Goal: Check status: Check status

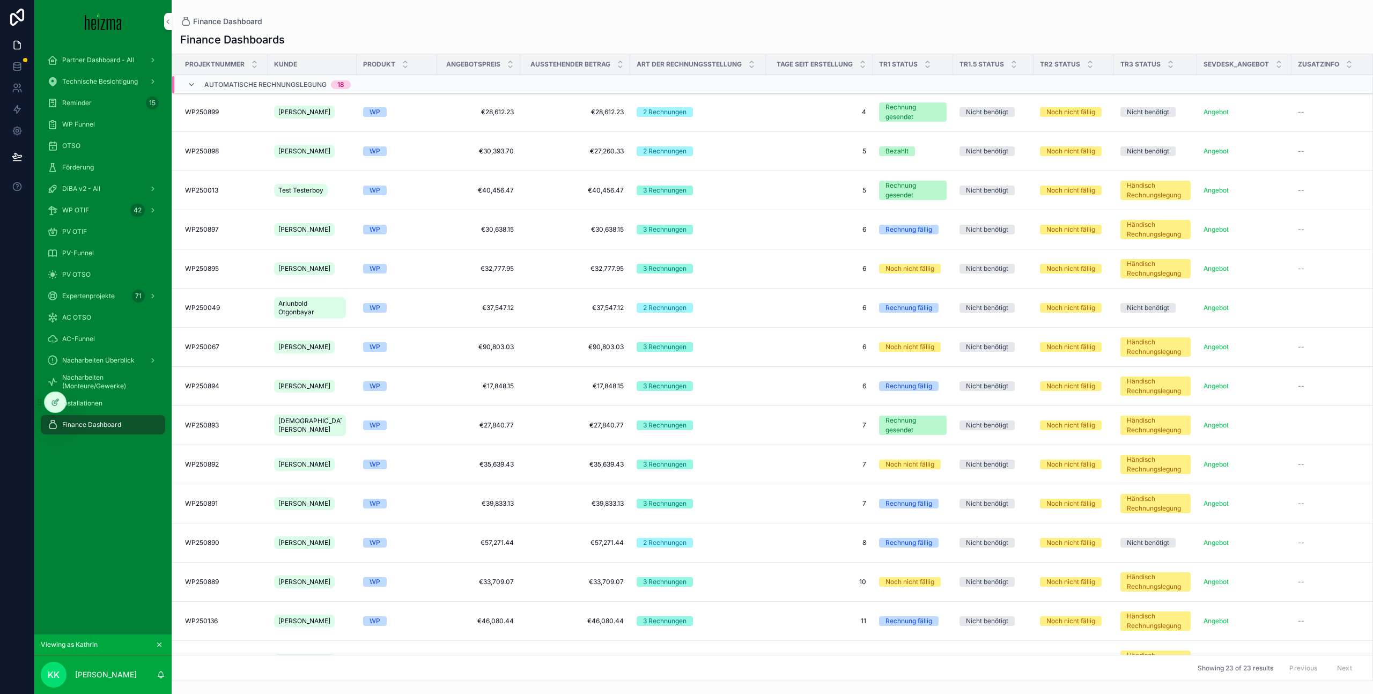
click at [128, 458] on div "Partner Dashboard - All Technische Besichtigung Reminder 15 WP Funnel OTSO Förd…" at bounding box center [102, 338] width 137 height 591
click at [114, 398] on div "Installationen" at bounding box center [103, 403] width 112 height 17
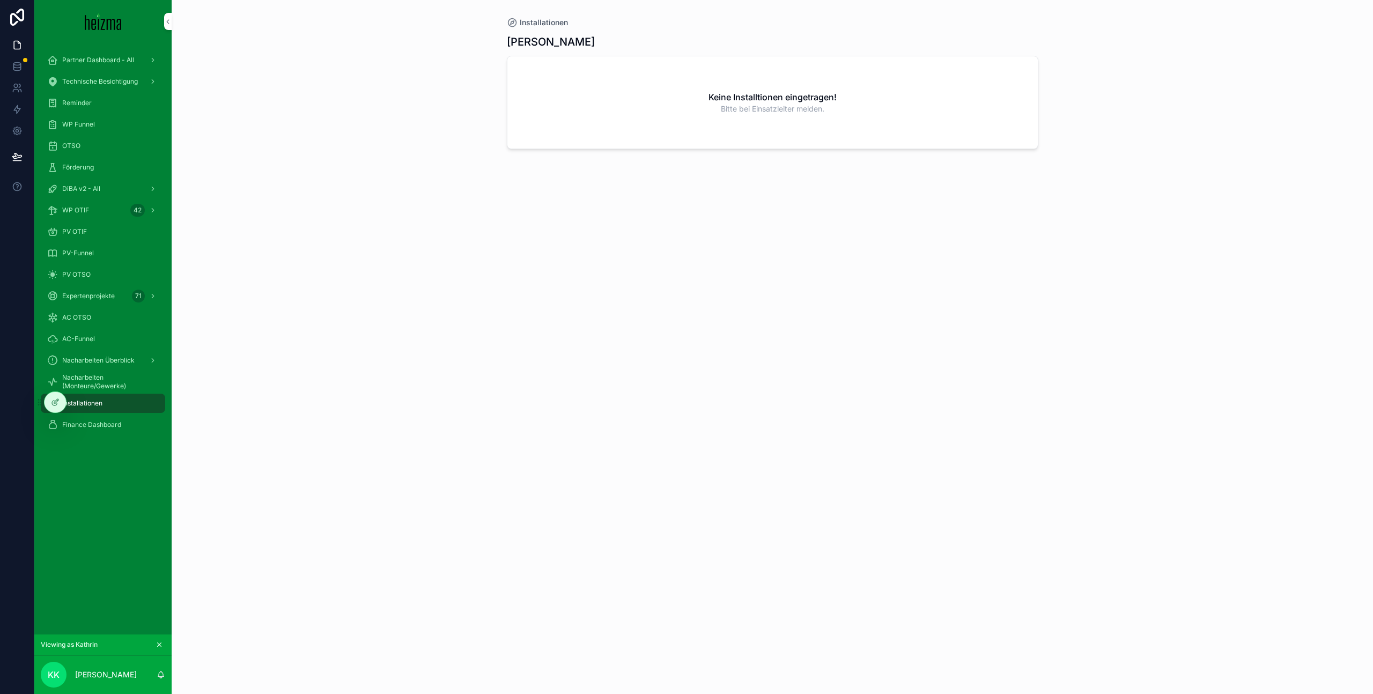
click at [0, 0] on div at bounding box center [0, 0] width 0 height 0
click at [0, 0] on icon at bounding box center [0, 0] width 0 height 0
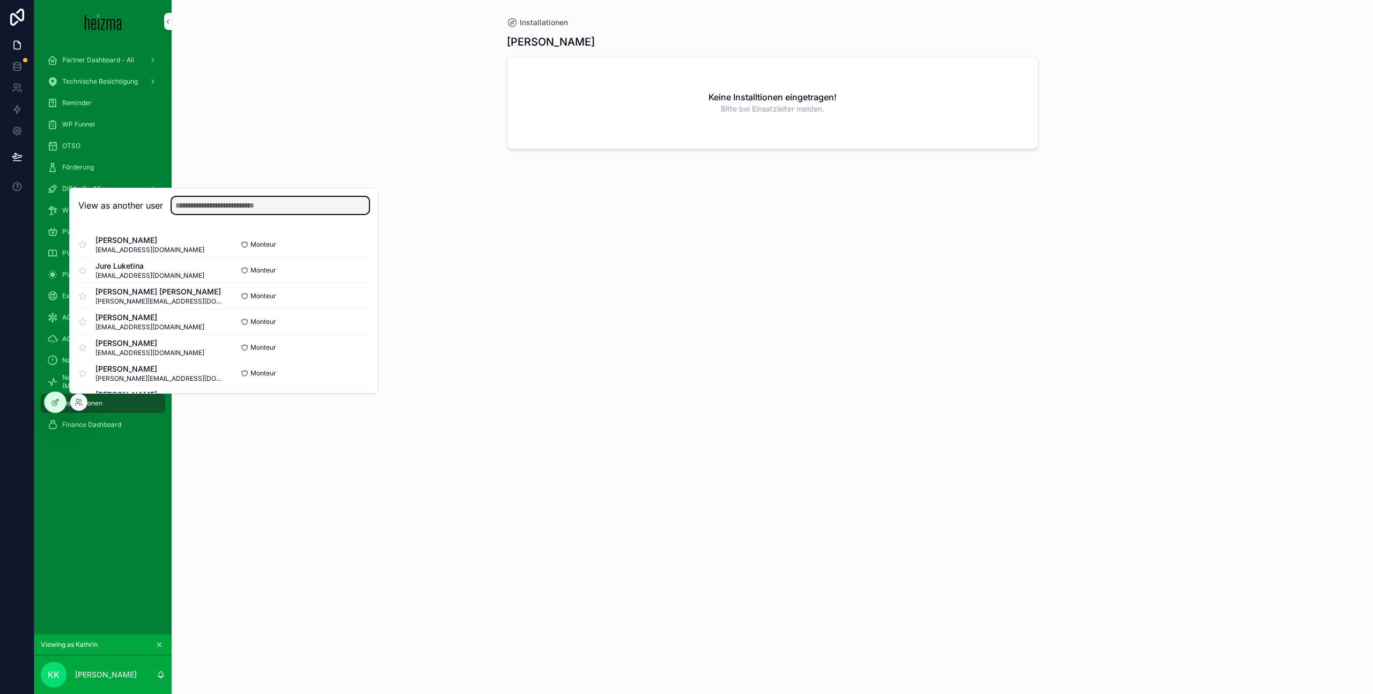
click at [278, 207] on input "text" at bounding box center [270, 205] width 197 height 17
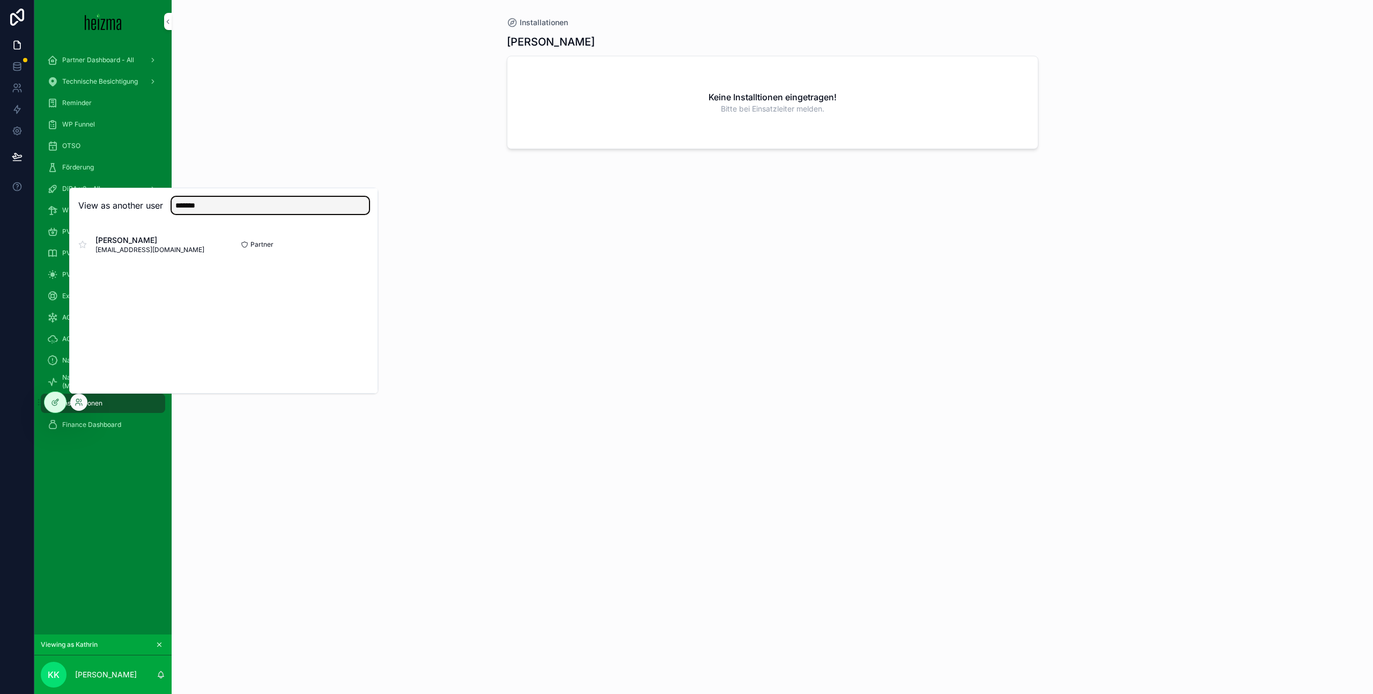
type input "*******"
click at [0, 0] on button "Select" at bounding box center [0, 0] width 0 height 0
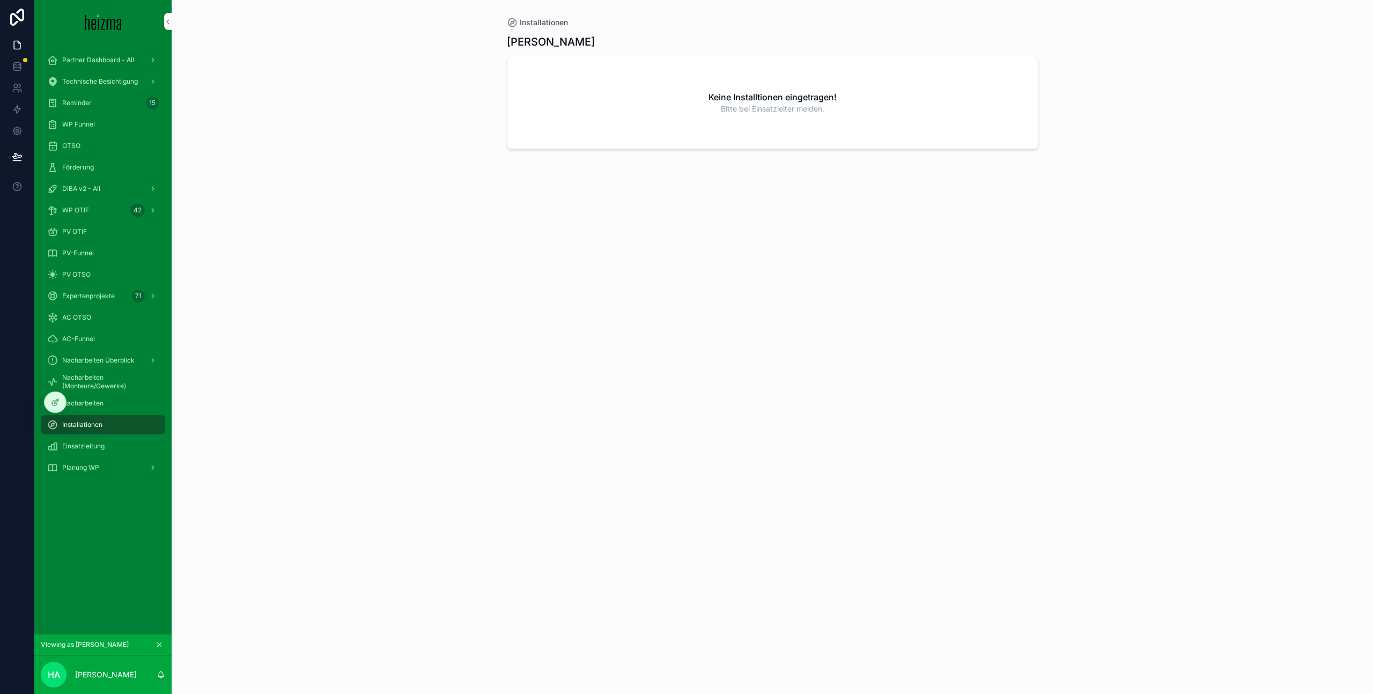
click at [109, 445] on div "Einsatzleitung" at bounding box center [103, 446] width 112 height 17
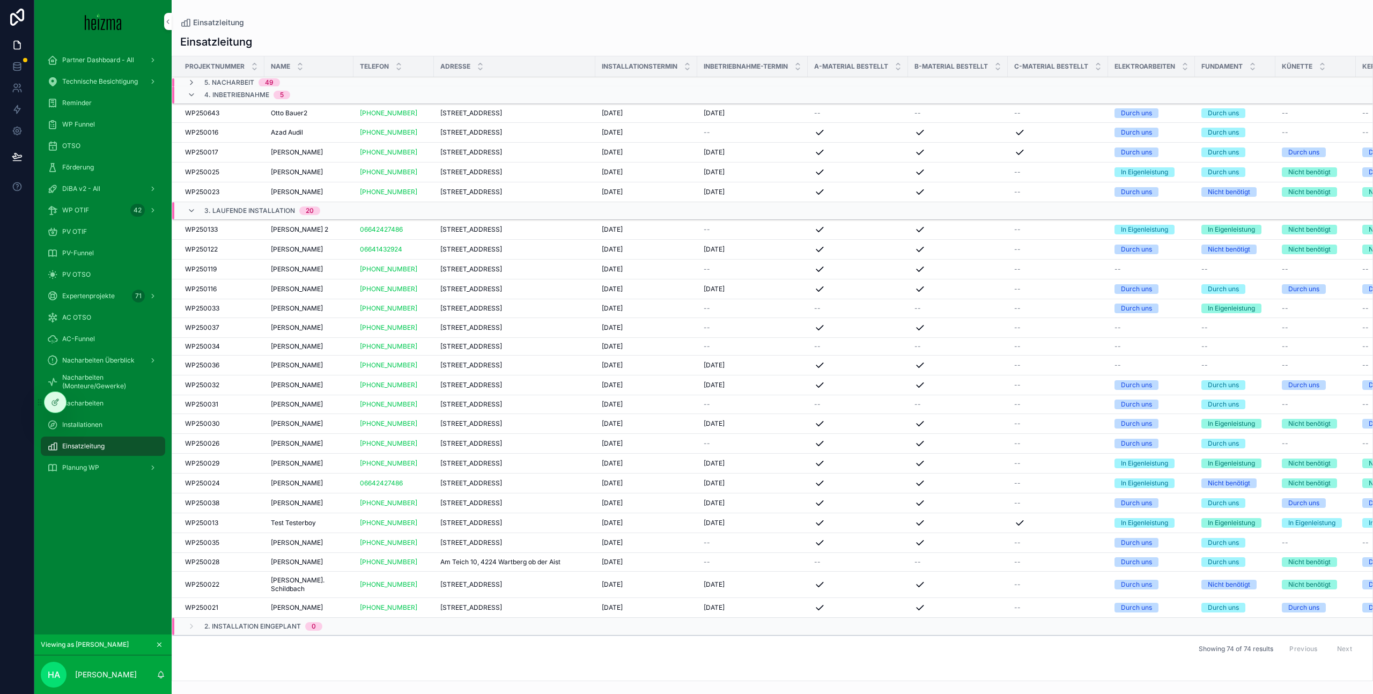
click at [344, 114] on div "Otto Bauer2 Otto Bauer2" at bounding box center [309, 113] width 76 height 9
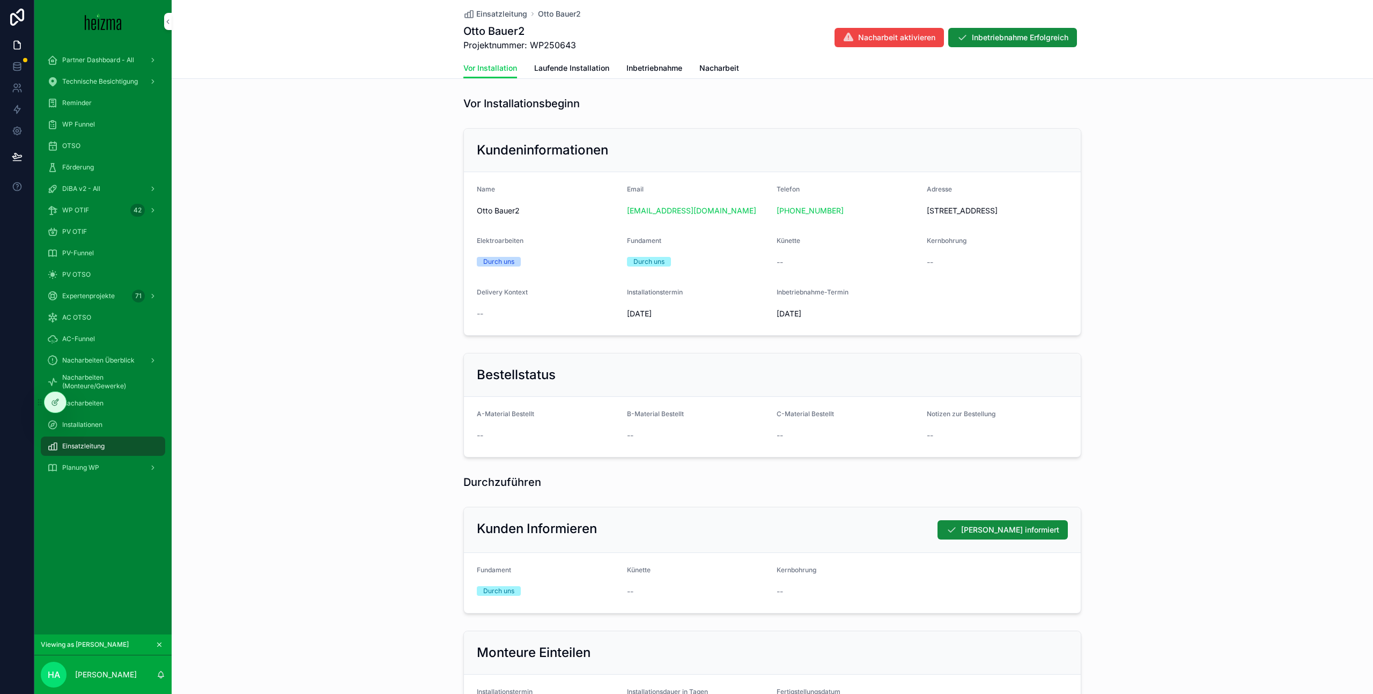
click at [493, 14] on span "Einsatzleitung" at bounding box center [501, 14] width 51 height 11
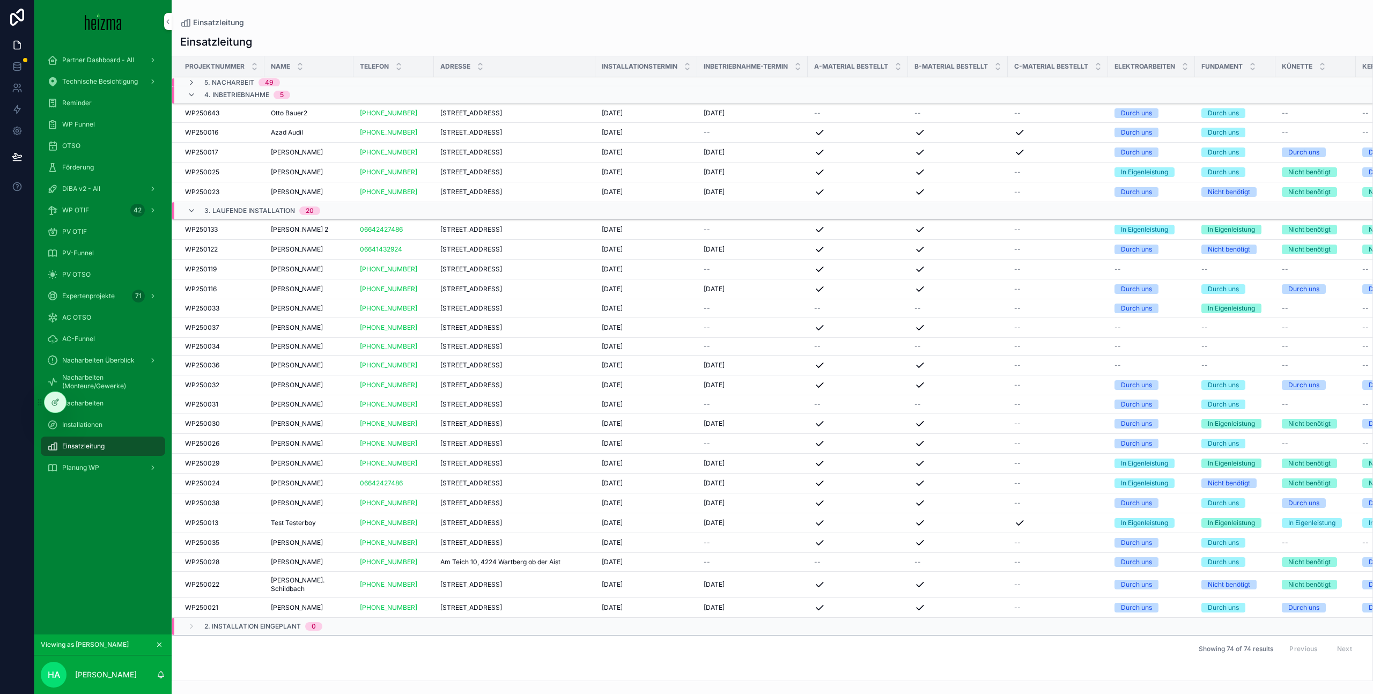
click at [770, 428] on div "09/10/2025 09/10/2025" at bounding box center [753, 423] width 98 height 9
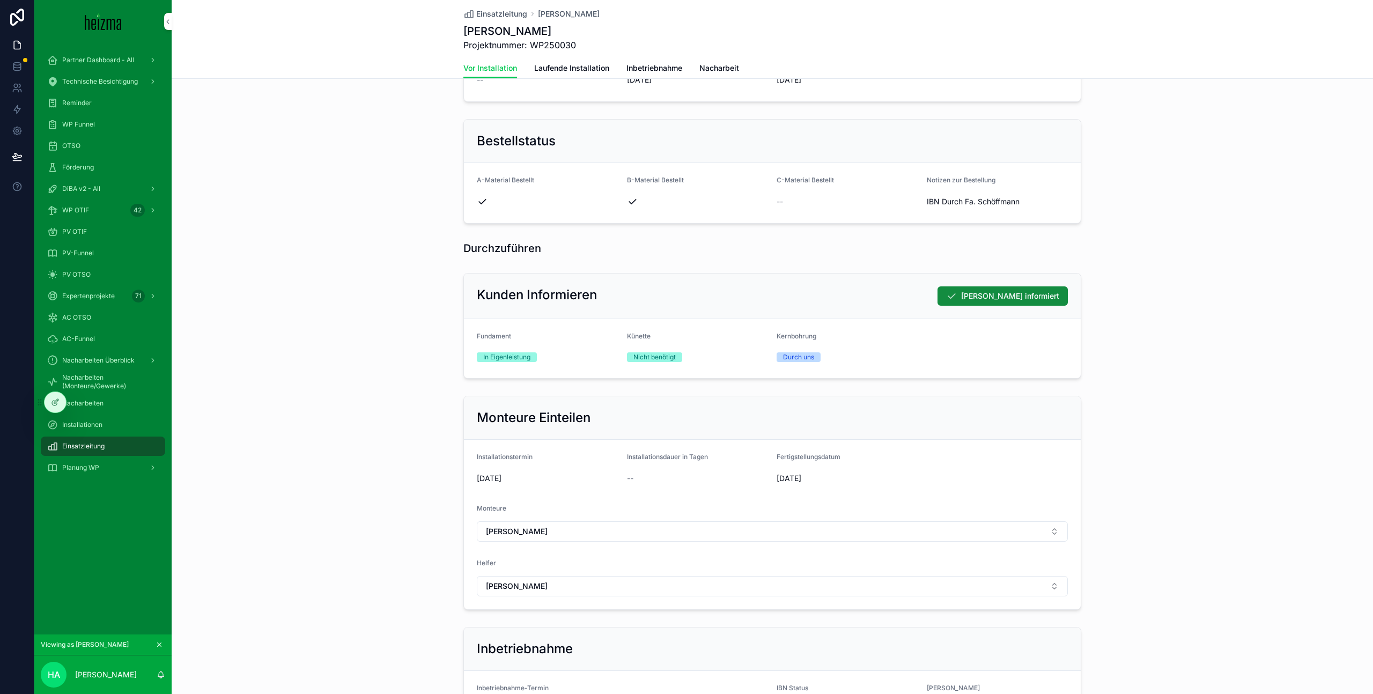
scroll to position [278, 0]
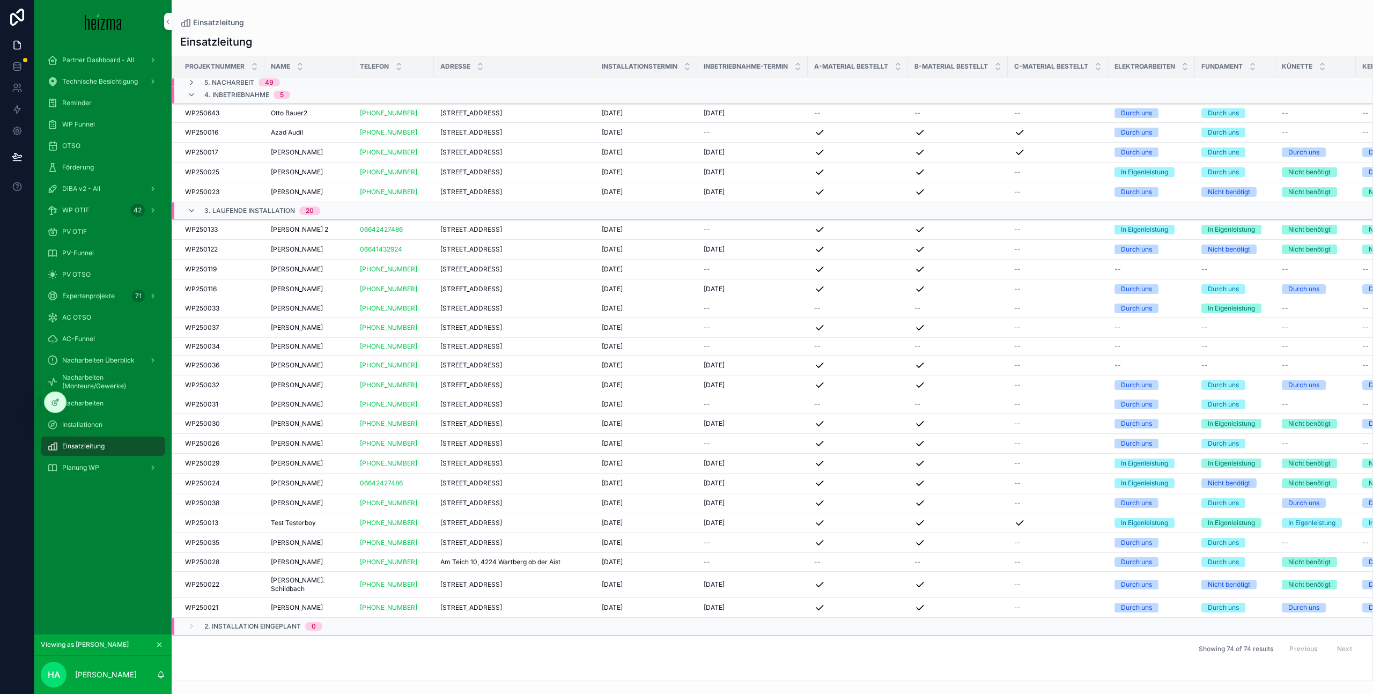
click at [575, 293] on div "Lechthalergasse 24, 1230 Wien Lechthalergasse 24, 1230 Wien" at bounding box center [514, 289] width 149 height 9
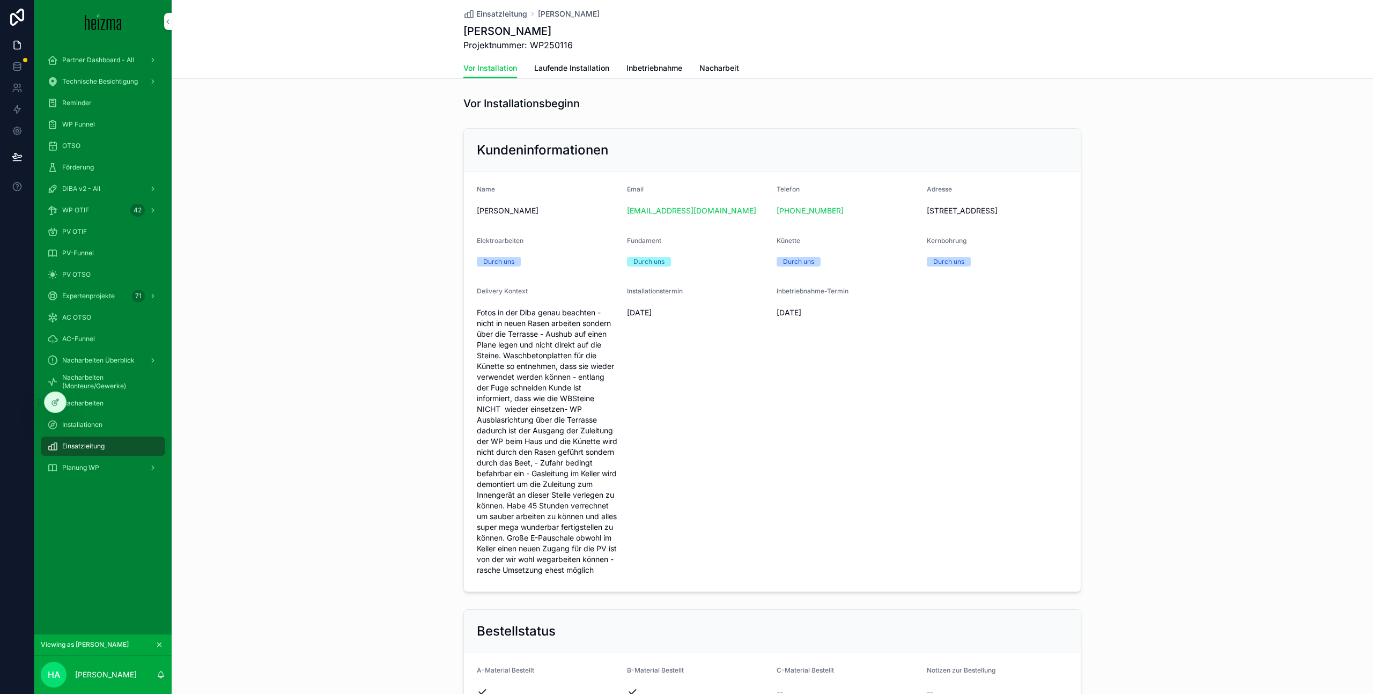
click at [600, 62] on link "Laufende Installation" at bounding box center [571, 68] width 75 height 21
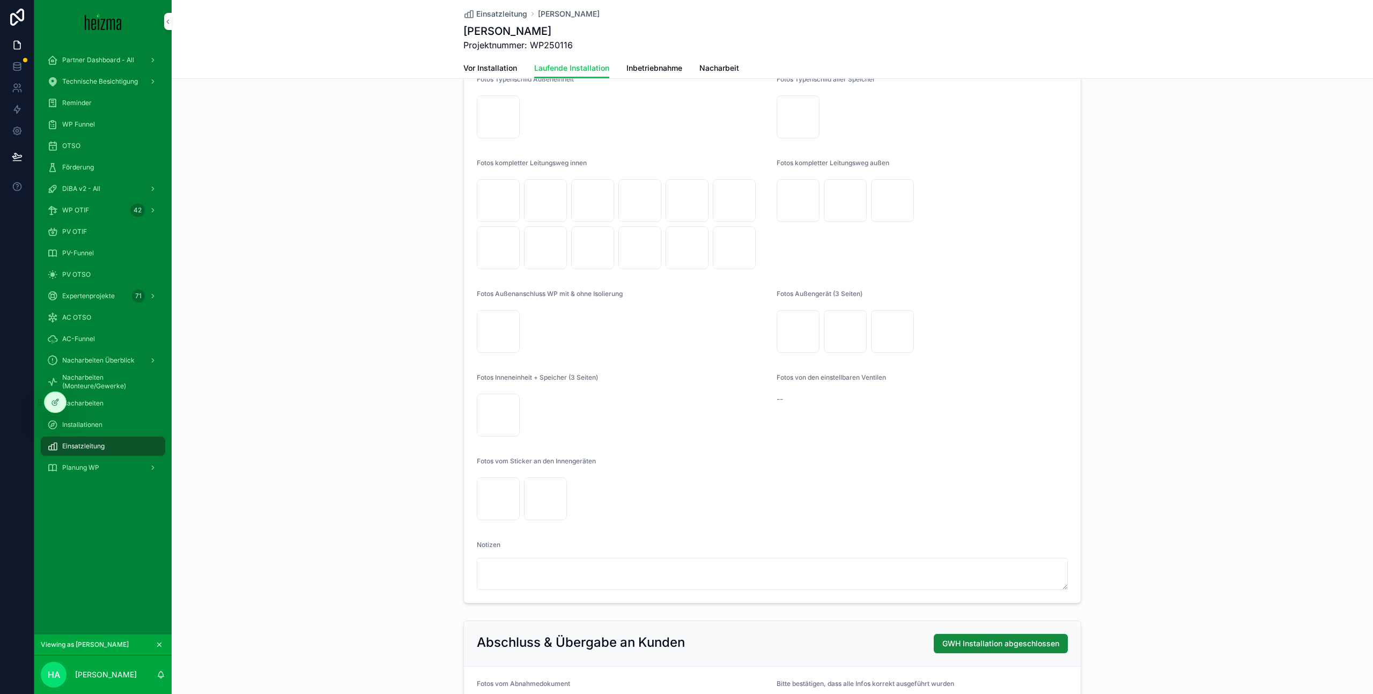
scroll to position [2258, 0]
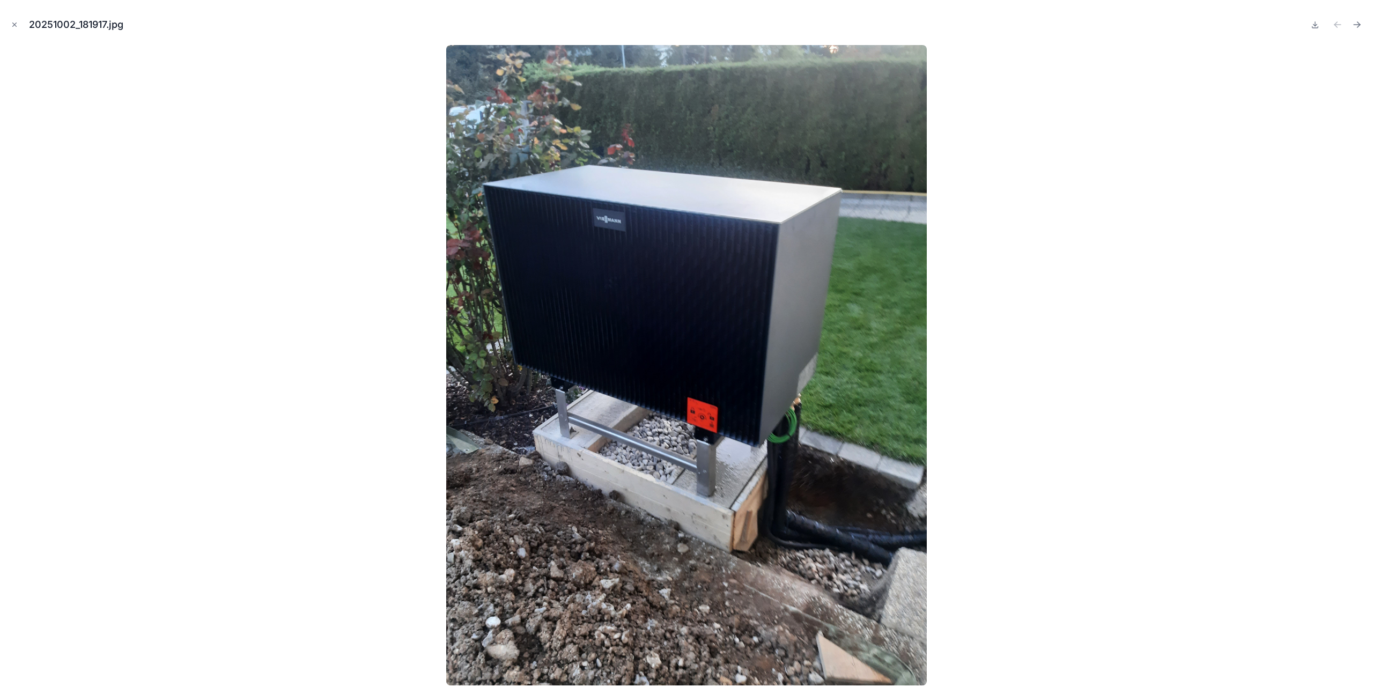
click at [14, 26] on icon "Close modal" at bounding box center [15, 25] width 8 height 8
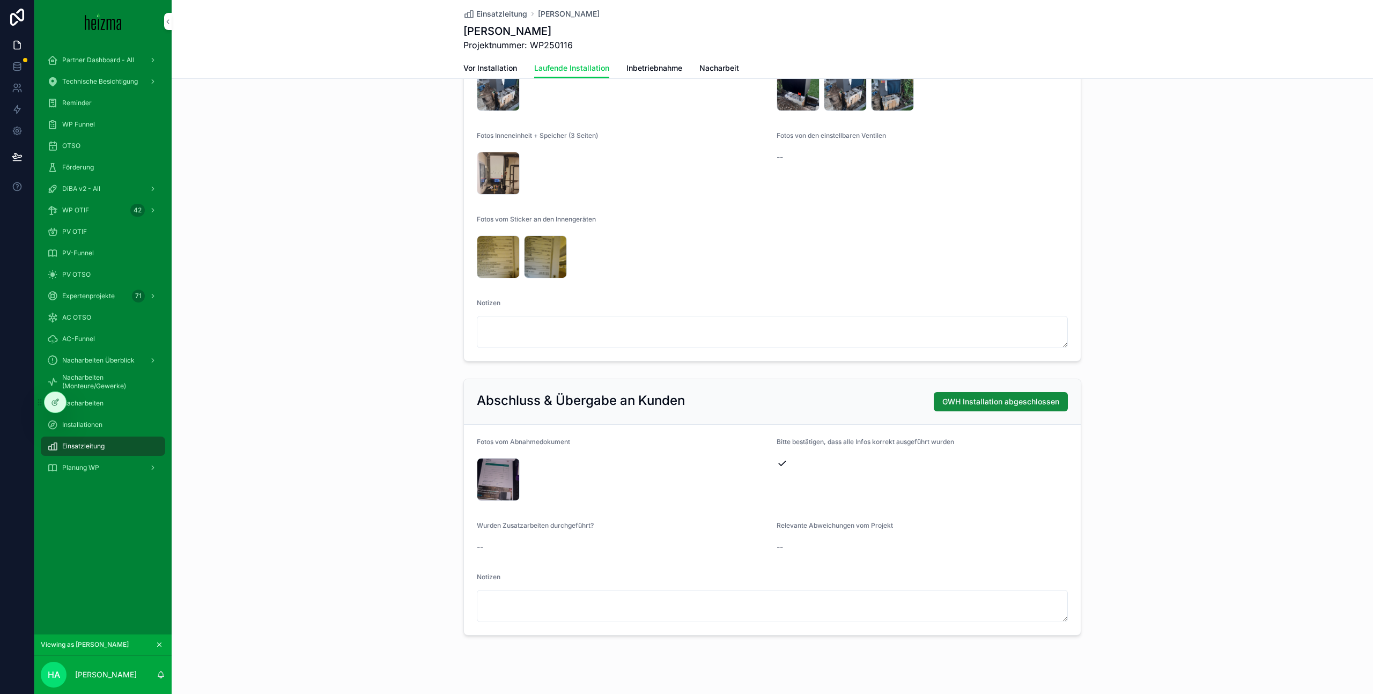
scroll to position [2524, 0]
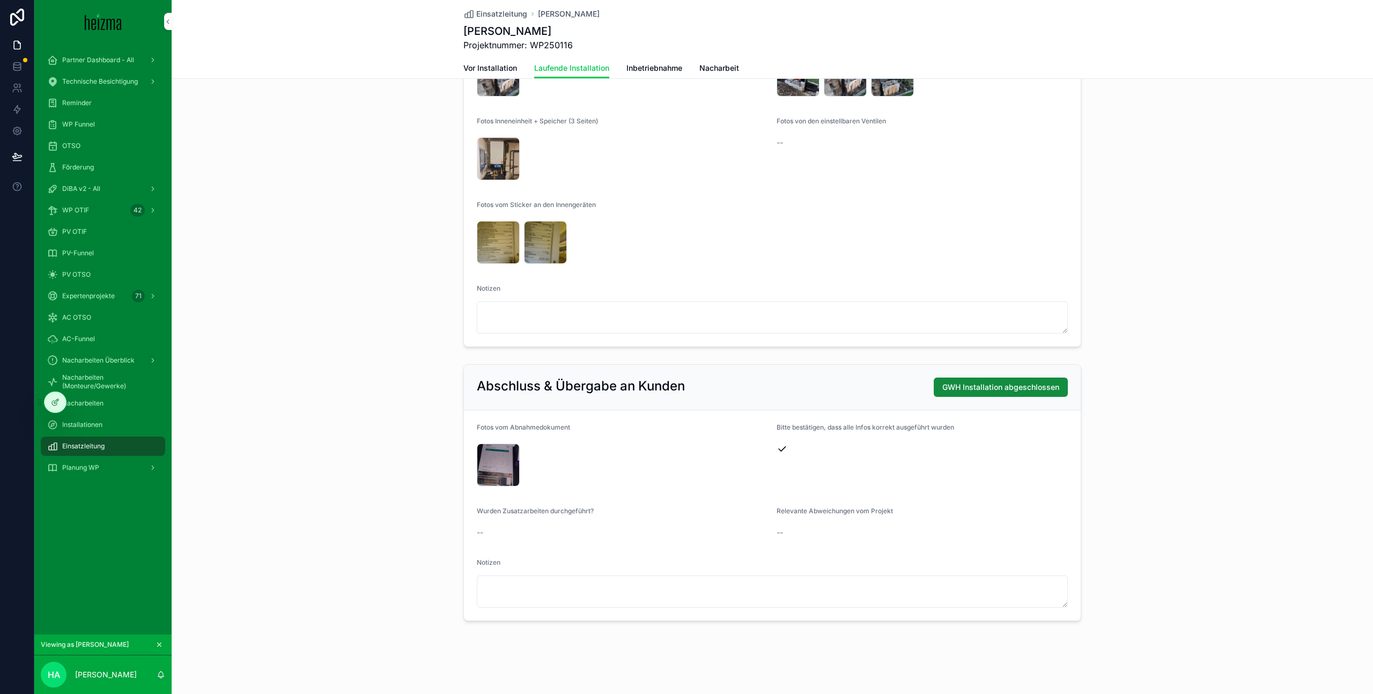
click at [1011, 388] on span "GWH Installation abgeschlossen" at bounding box center [1000, 387] width 117 height 11
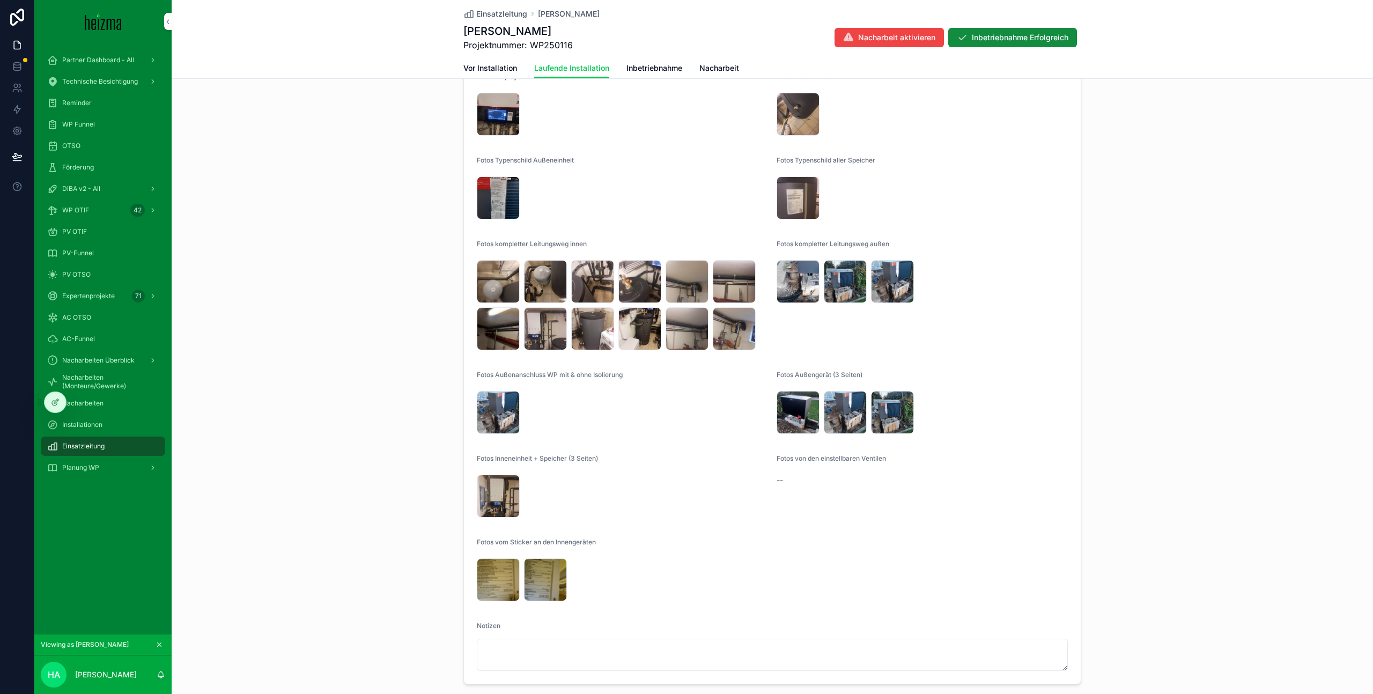
scroll to position [2127, 0]
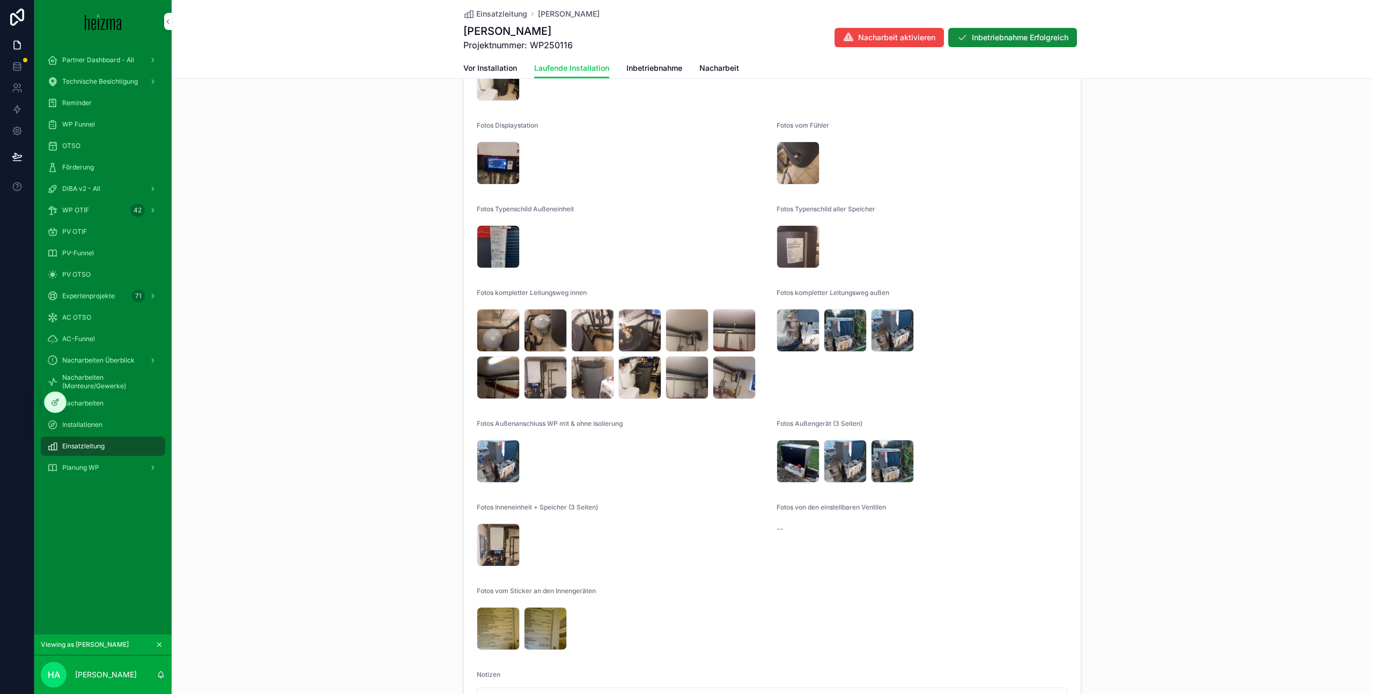
click at [513, 13] on span "Einsatzleitung" at bounding box center [501, 14] width 51 height 11
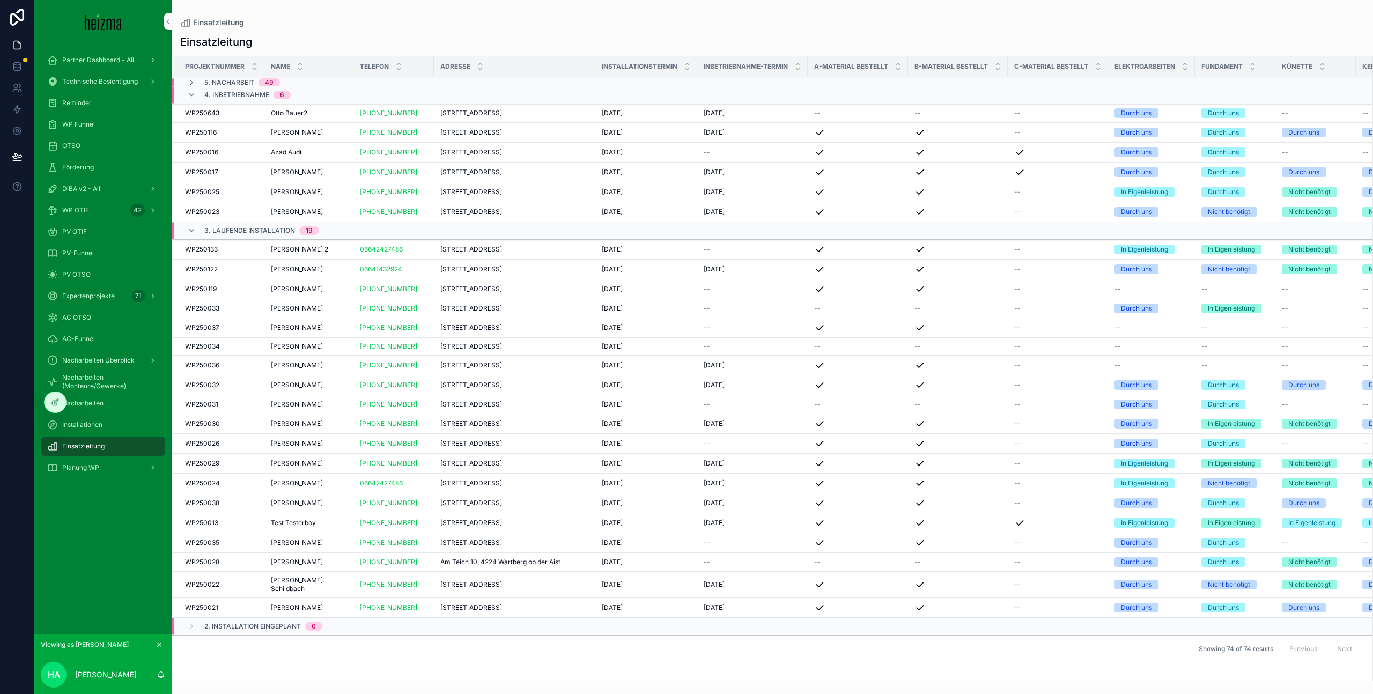
click at [776, 428] on div "09/10/2025 09/10/2025" at bounding box center [753, 423] width 98 height 9
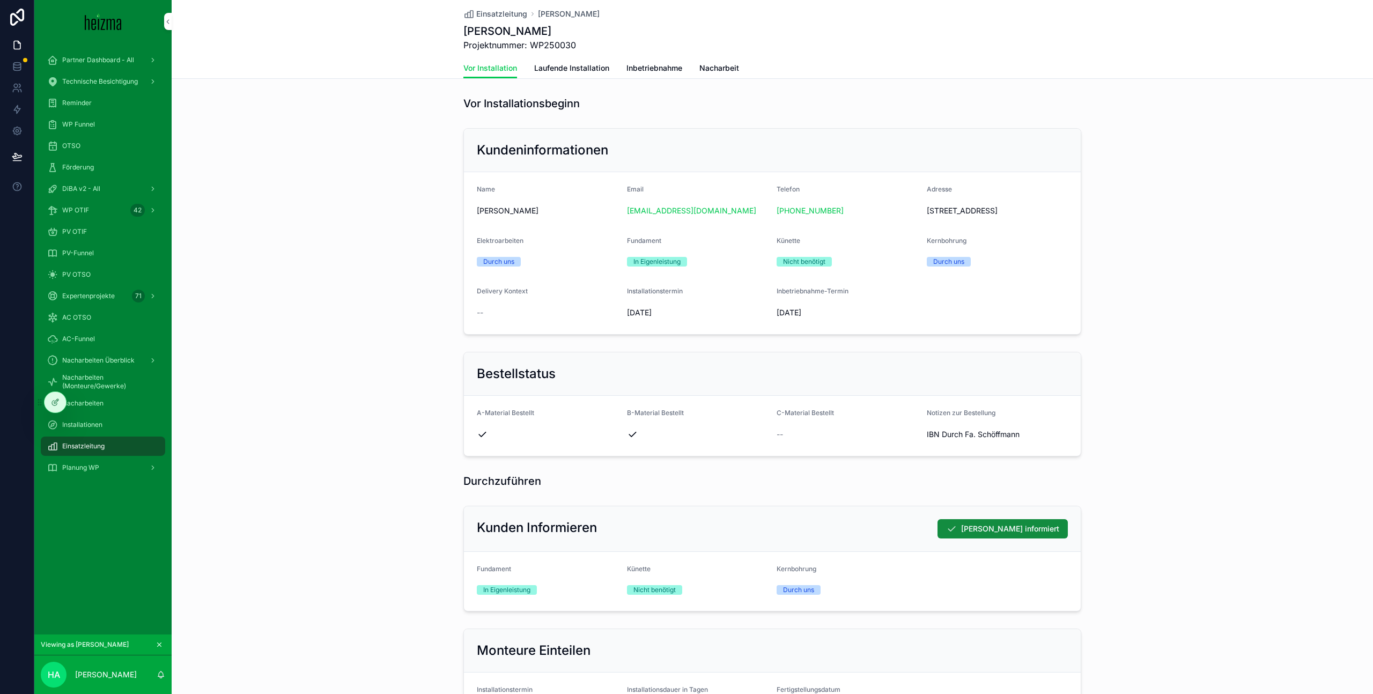
click at [580, 76] on link "Laufende Installation" at bounding box center [571, 68] width 75 height 21
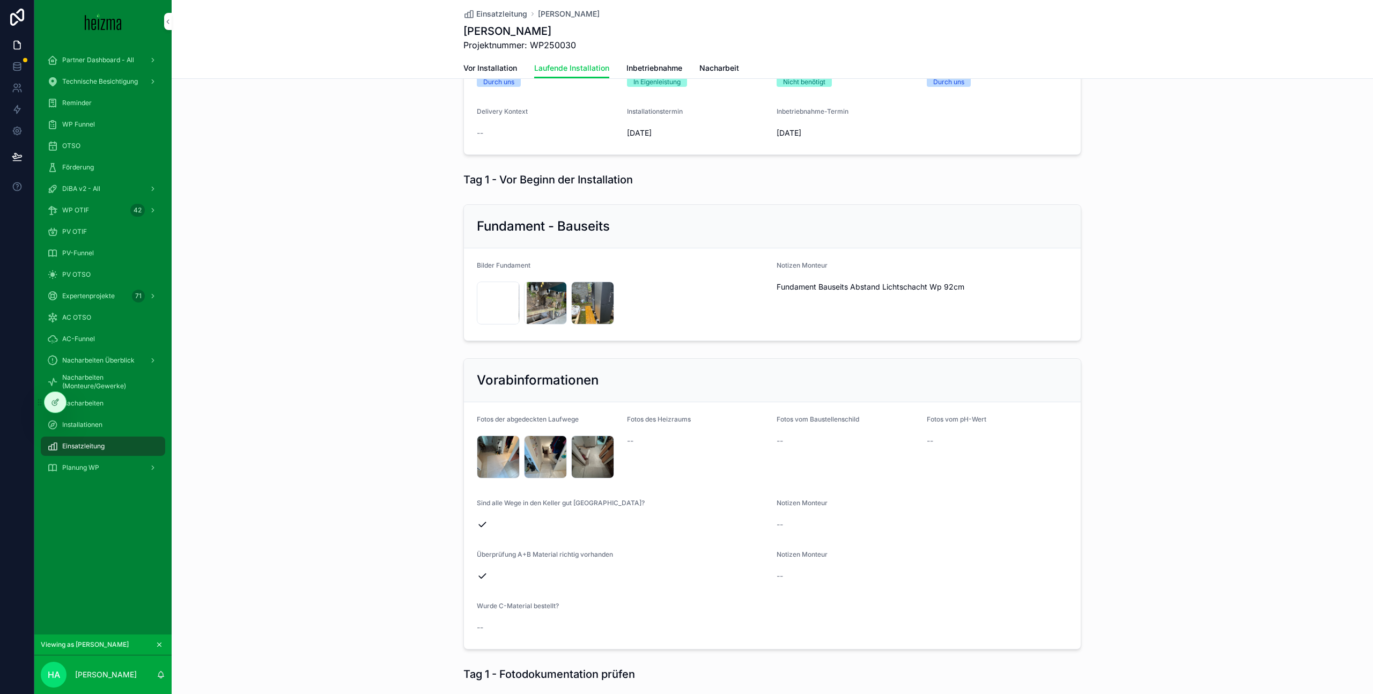
scroll to position [183, 0]
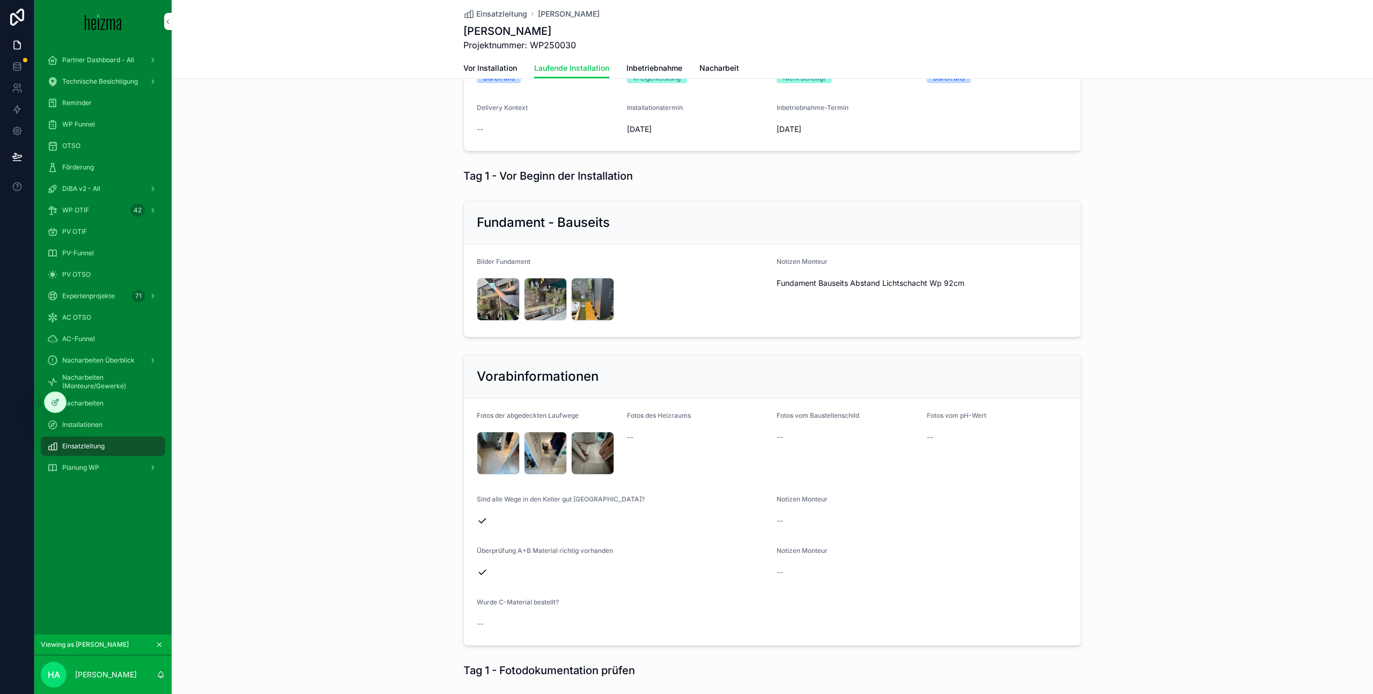
click at [497, 294] on div "IMG_6201 .jpeg" at bounding box center [498, 299] width 43 height 43
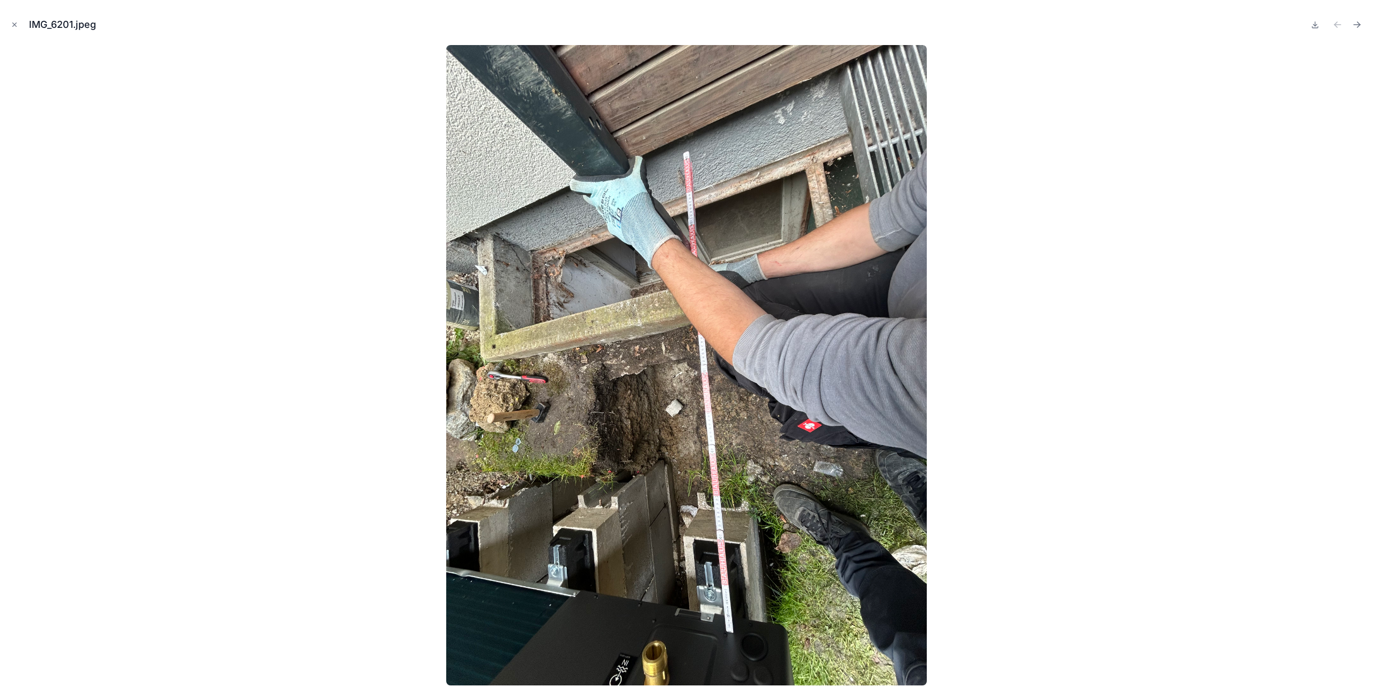
click at [13, 25] on icon "Close modal" at bounding box center [15, 25] width 4 height 4
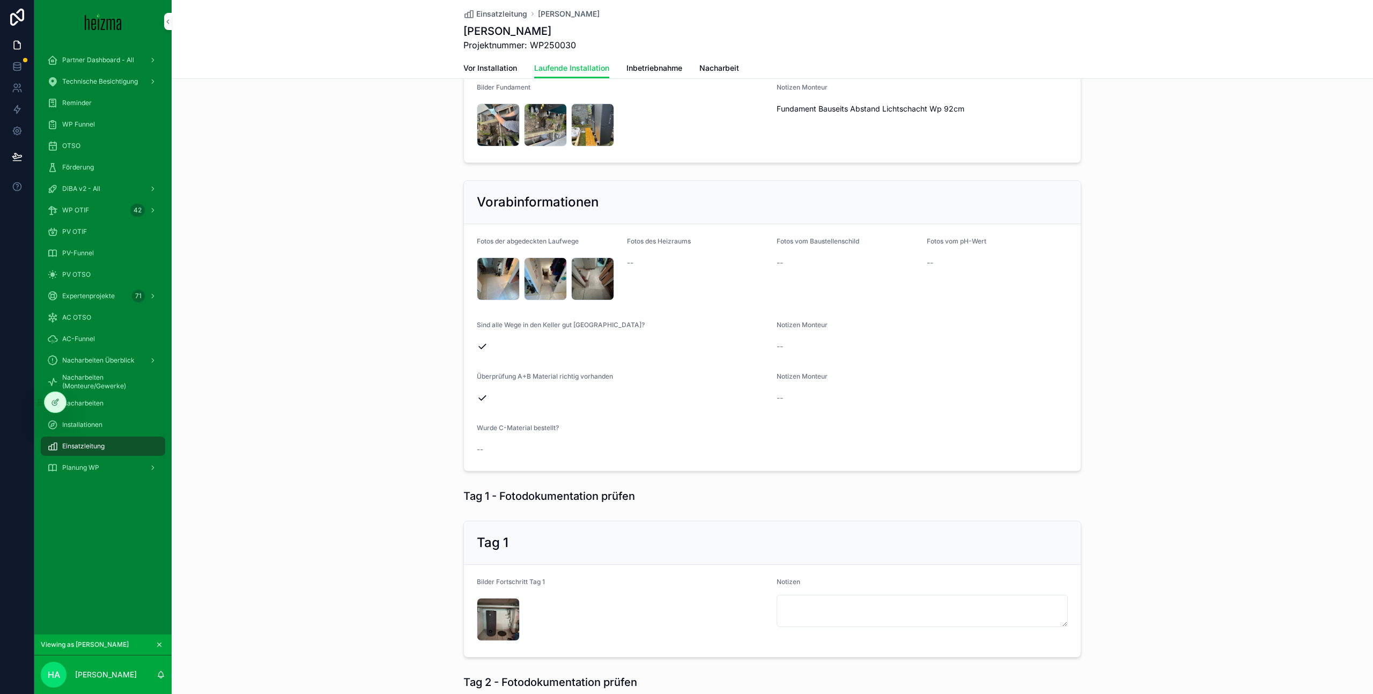
scroll to position [360, 0]
click at [489, 269] on div "IMG_6186 .jpeg" at bounding box center [498, 276] width 43 height 43
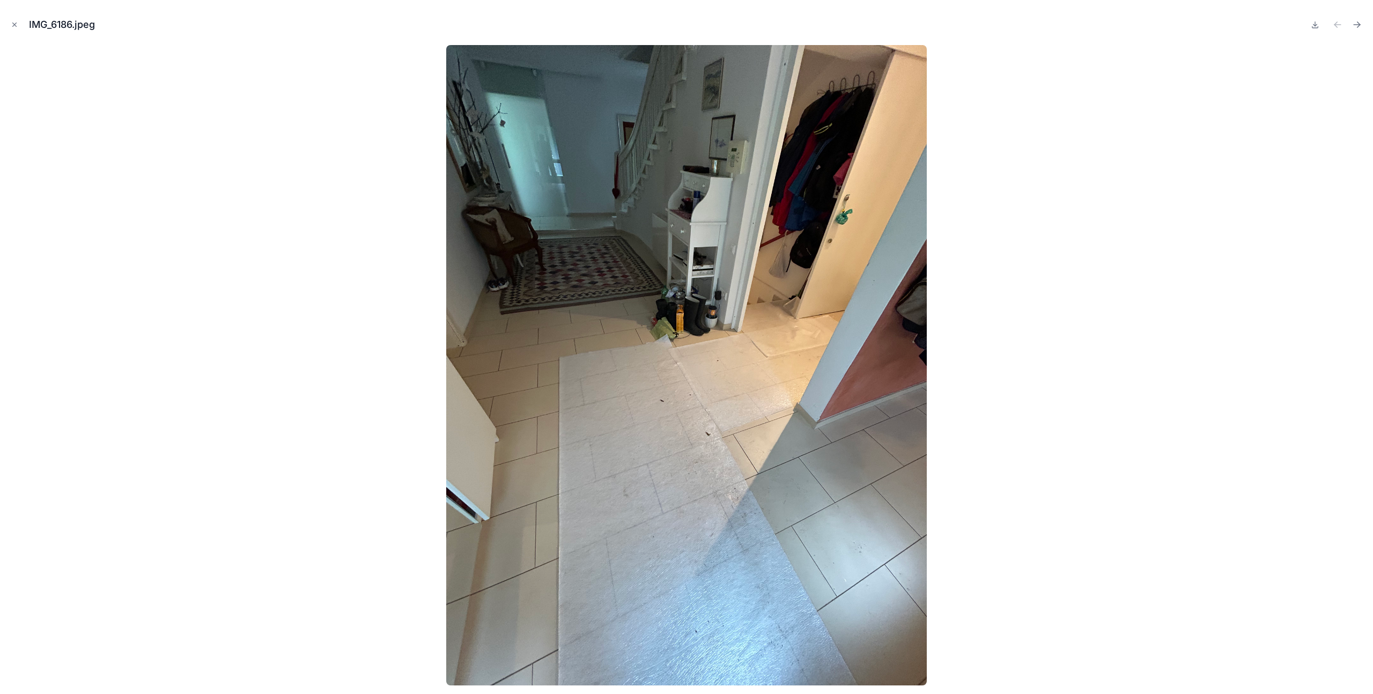
click at [14, 23] on icon "Close modal" at bounding box center [15, 25] width 8 height 8
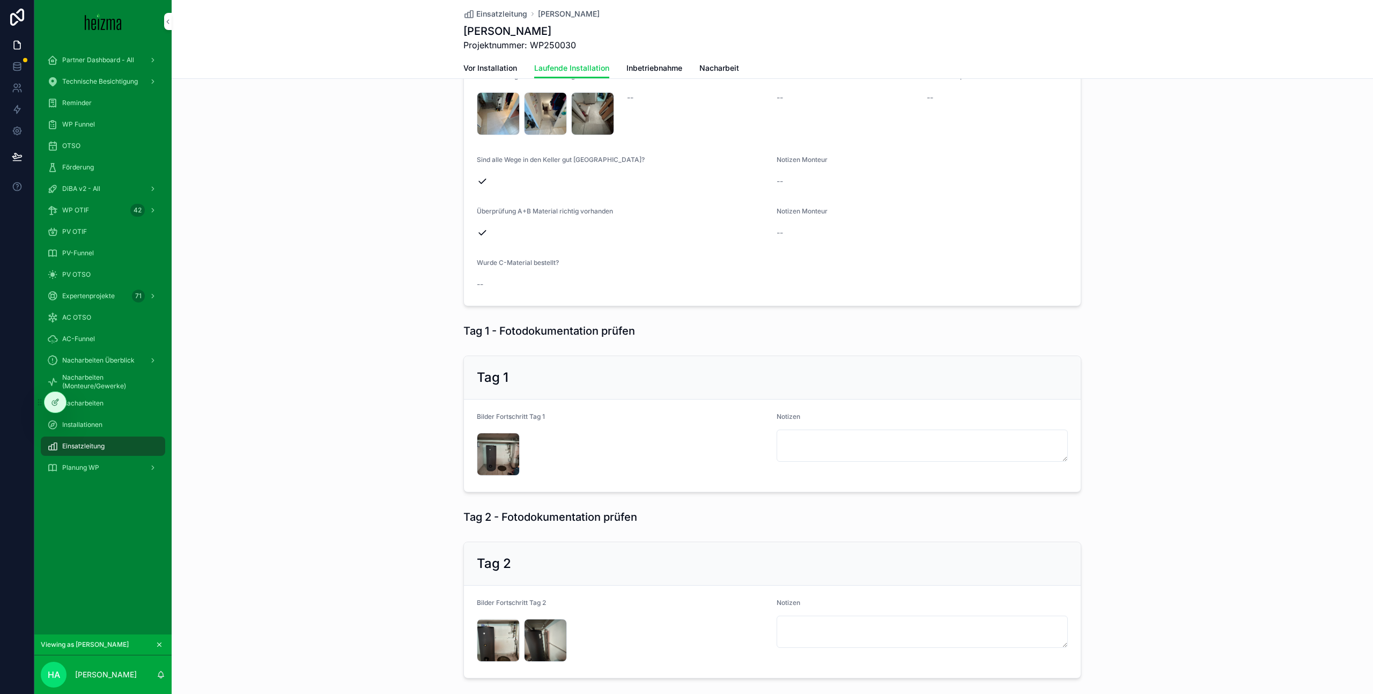
scroll to position [705, 0]
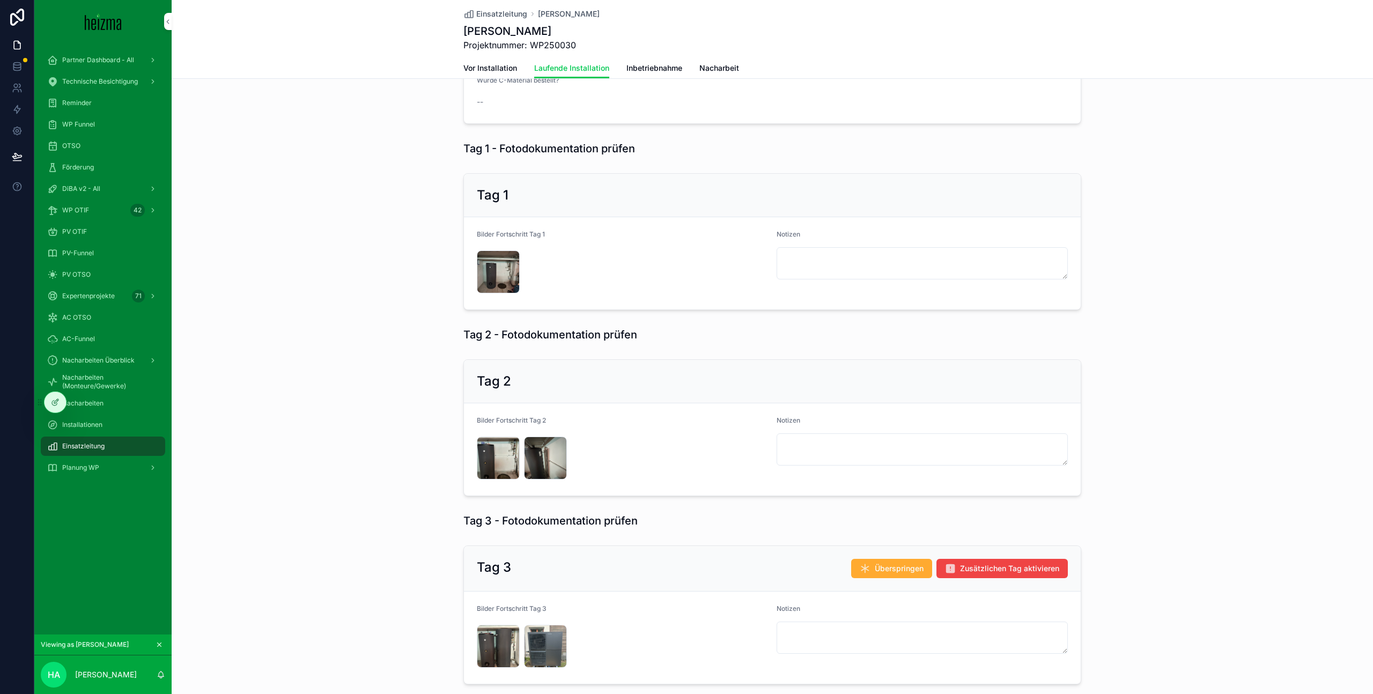
click at [496, 265] on div "IMG_6189 .jpeg" at bounding box center [498, 271] width 43 height 43
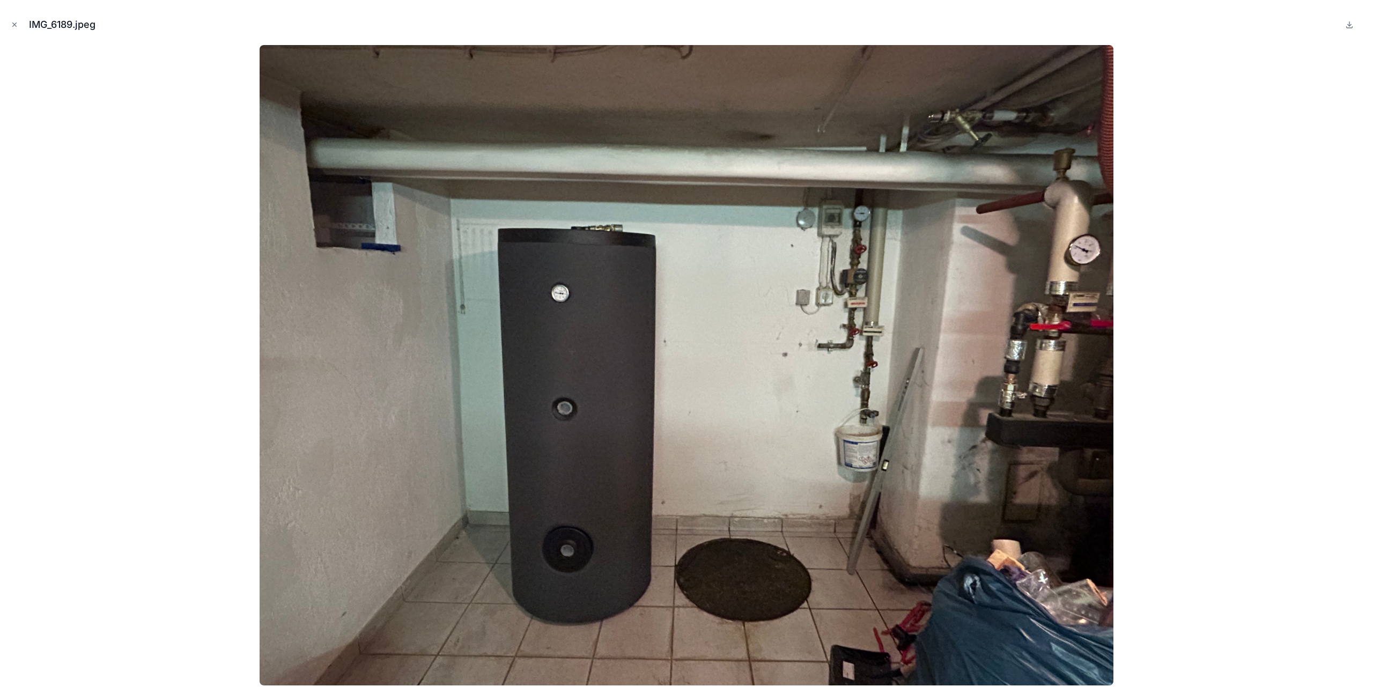
click at [16, 27] on icon "Close modal" at bounding box center [15, 25] width 8 height 8
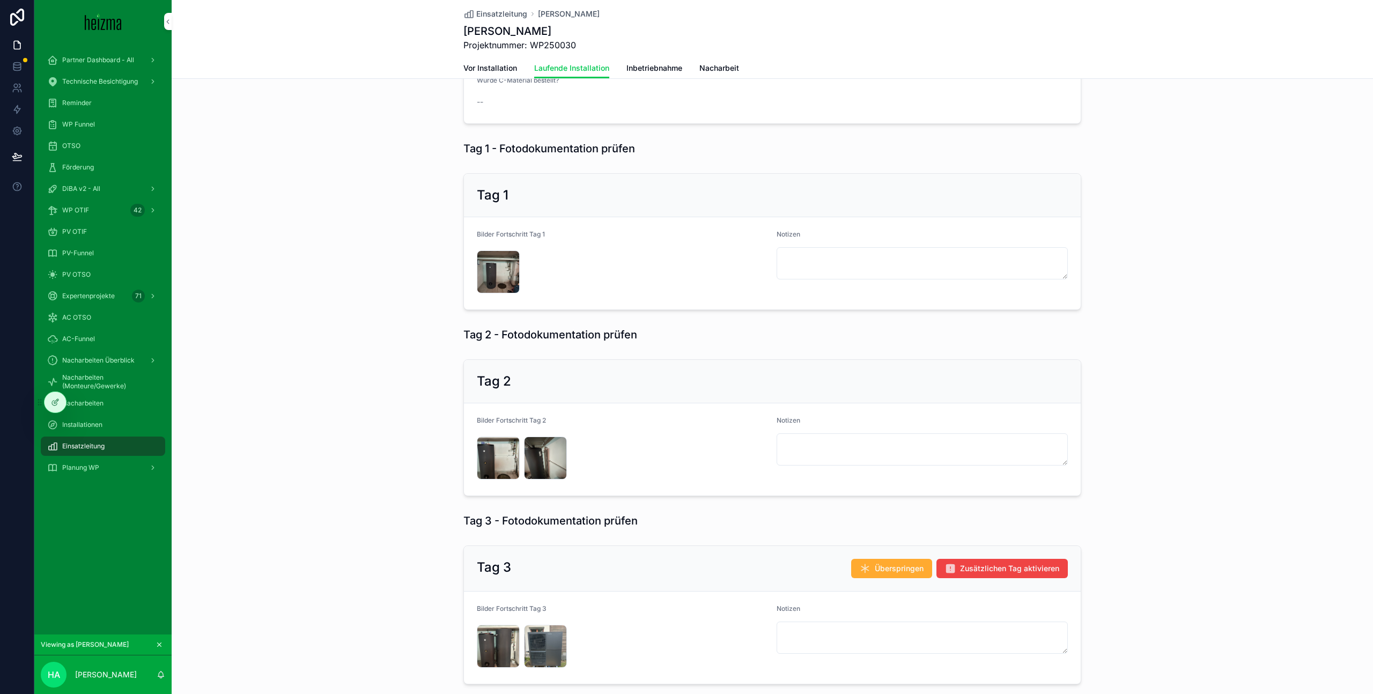
scroll to position [853, 0]
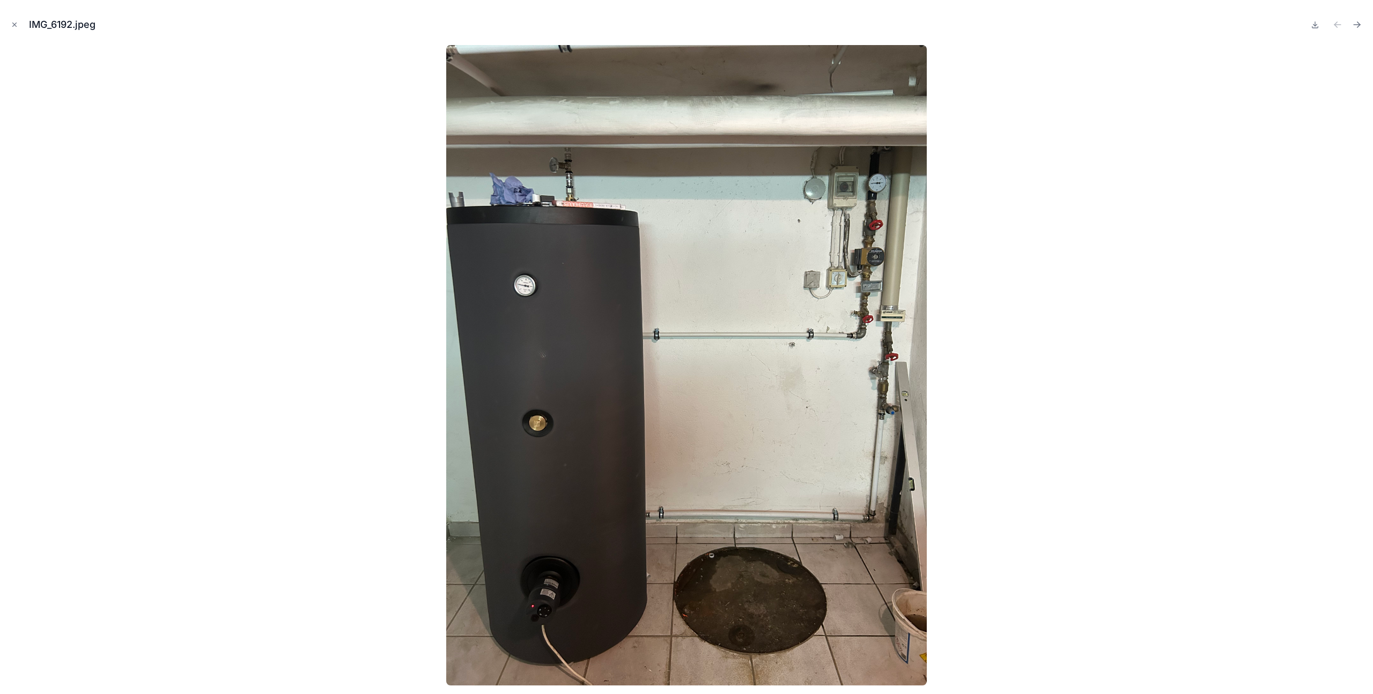
click at [12, 23] on icon "Close modal" at bounding box center [15, 25] width 8 height 8
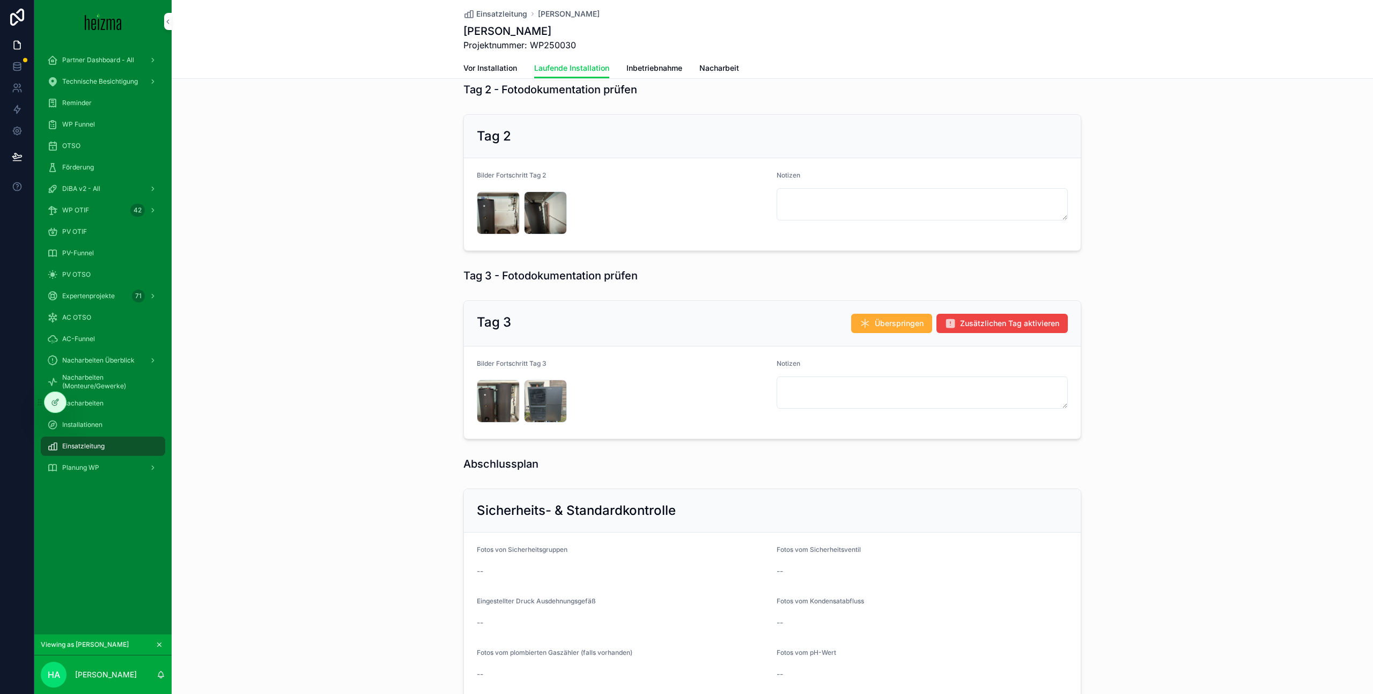
scroll to position [953, 0]
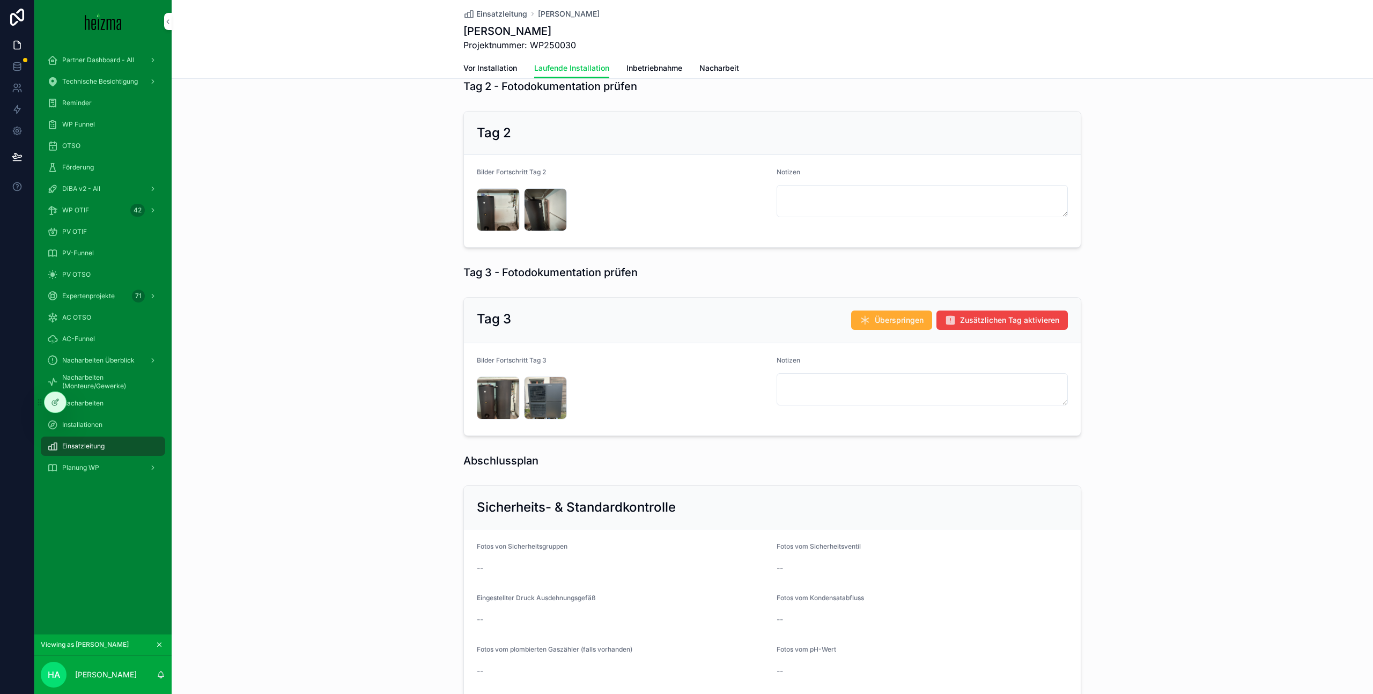
click at [505, 396] on div "IMG_6207 .jpeg" at bounding box center [498, 397] width 43 height 43
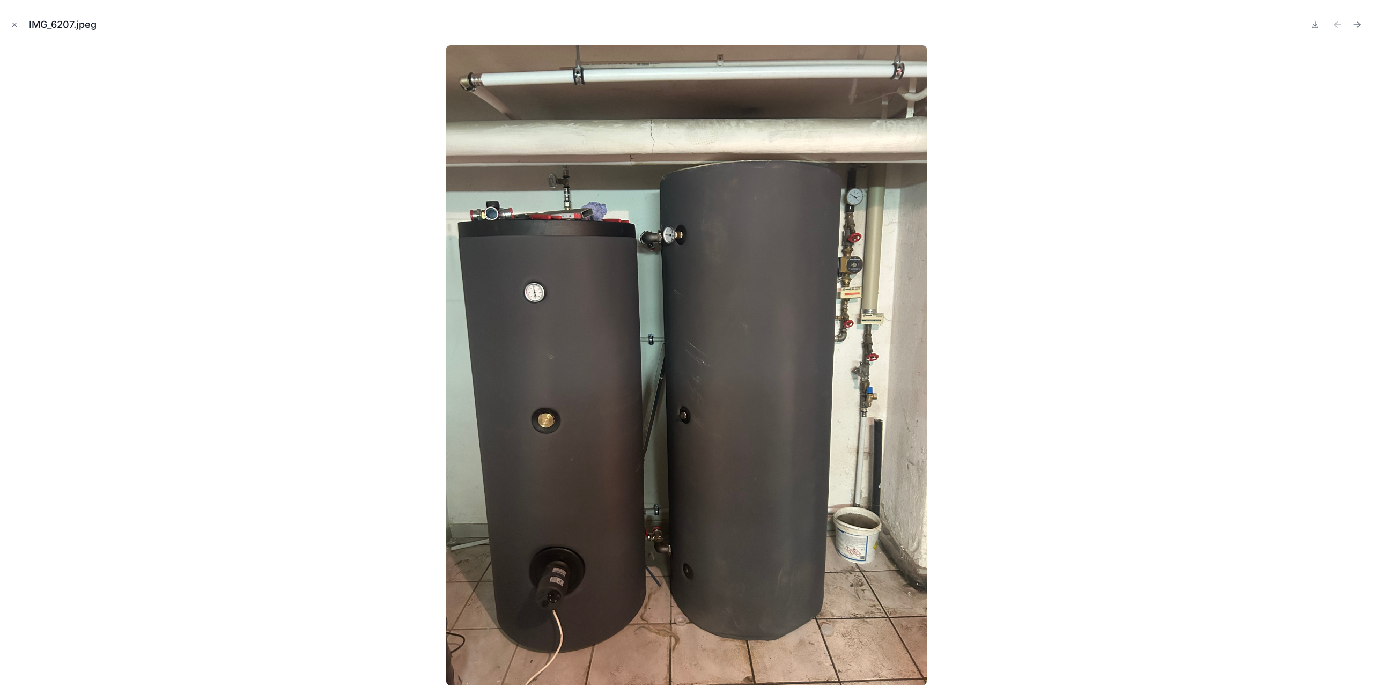
click at [16, 26] on icon "Close modal" at bounding box center [15, 25] width 4 height 4
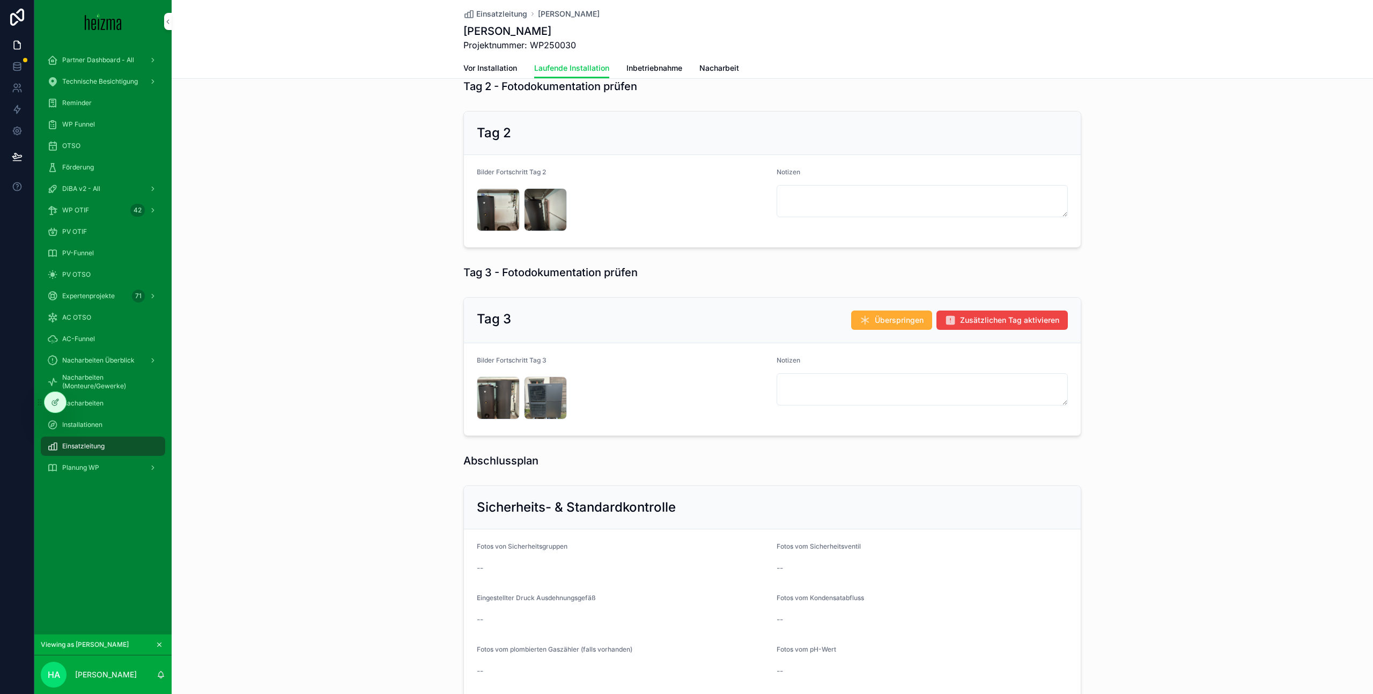
click at [536, 394] on div "IMG_6208 .jpeg" at bounding box center [545, 397] width 43 height 43
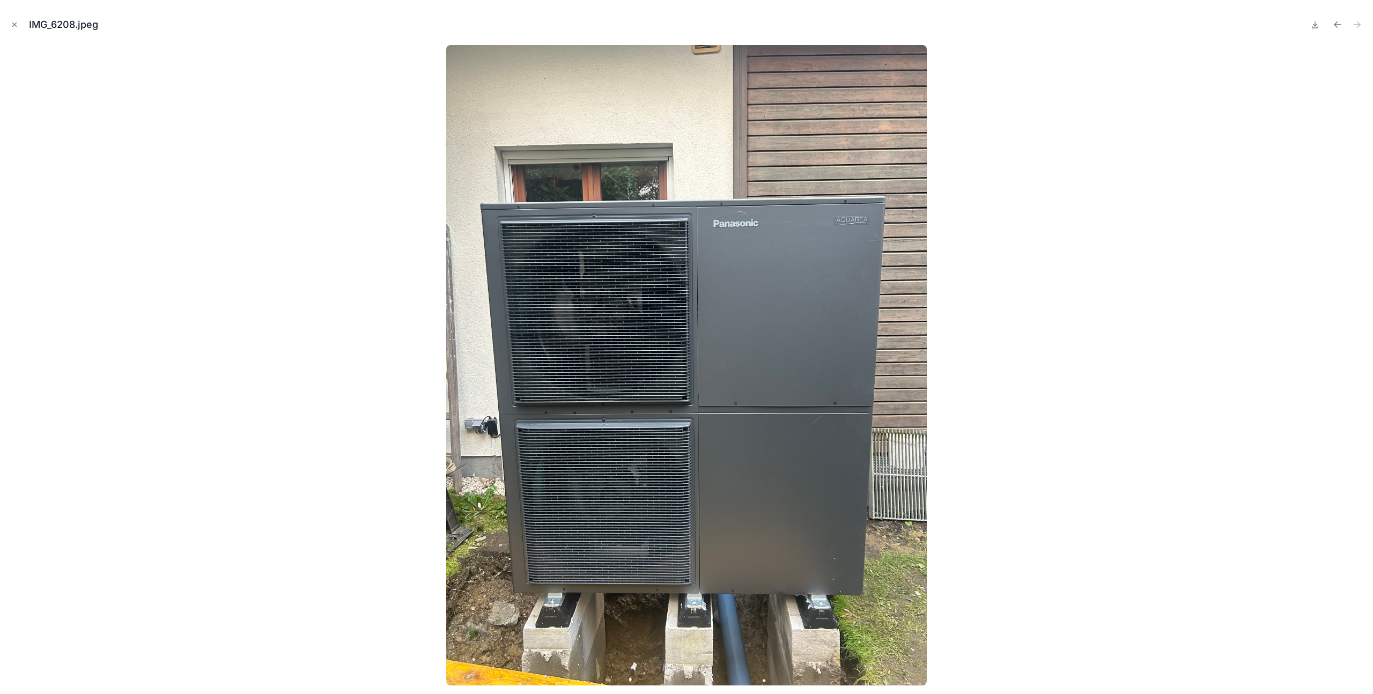
click at [242, 306] on div at bounding box center [687, 365] width 1356 height 640
click at [14, 27] on icon "Close modal" at bounding box center [15, 25] width 8 height 8
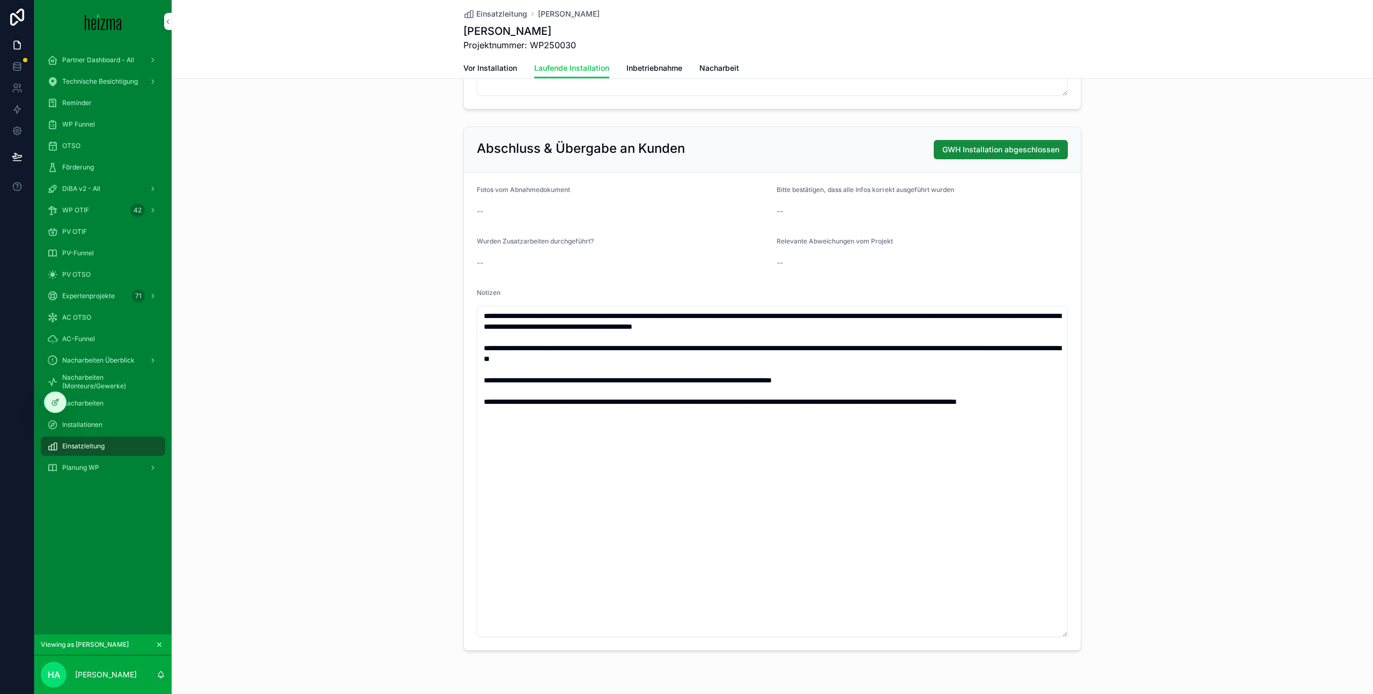
scroll to position [2204, 0]
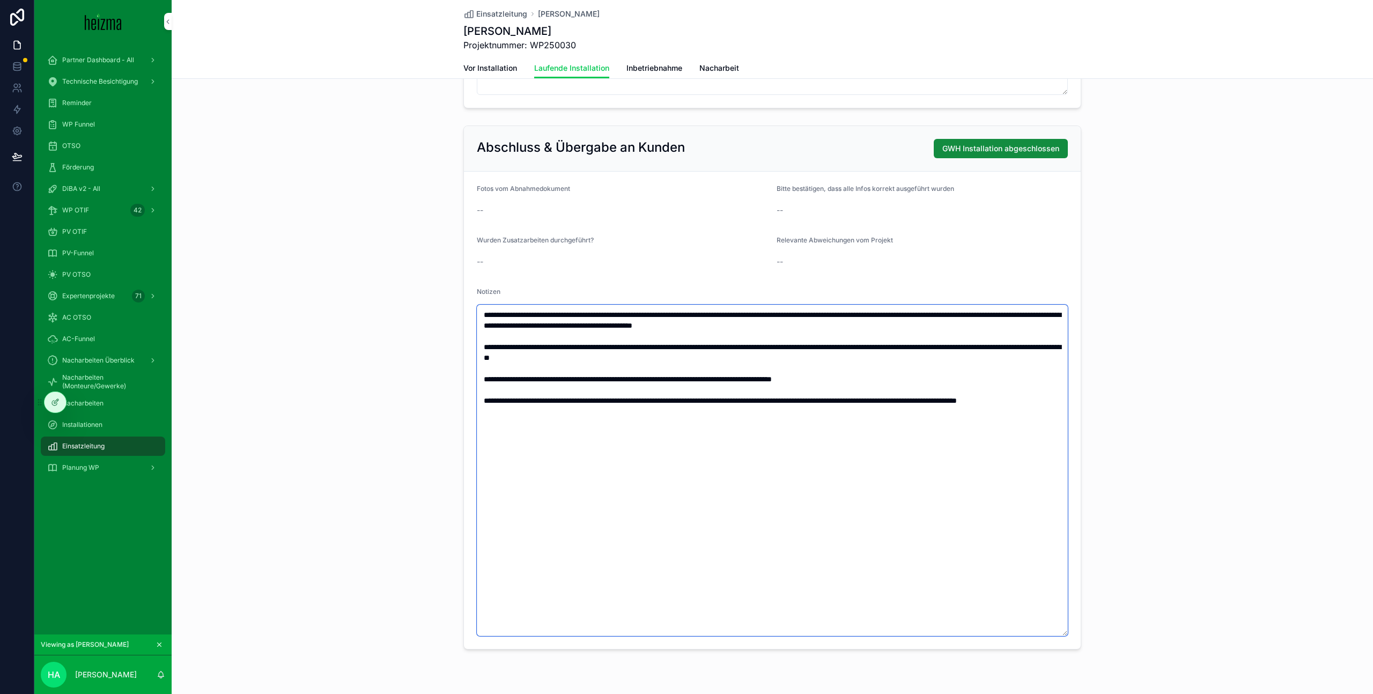
click at [854, 581] on textarea "**********" at bounding box center [772, 470] width 591 height 331
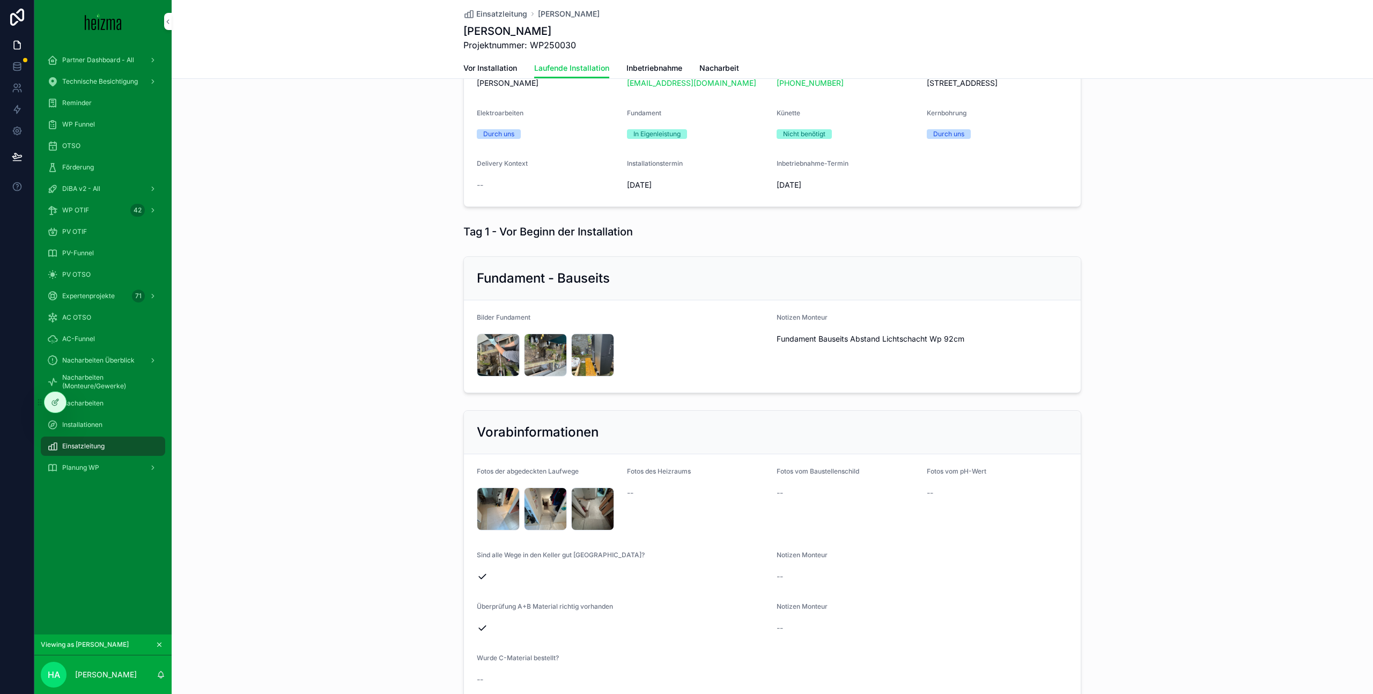
scroll to position [0, 0]
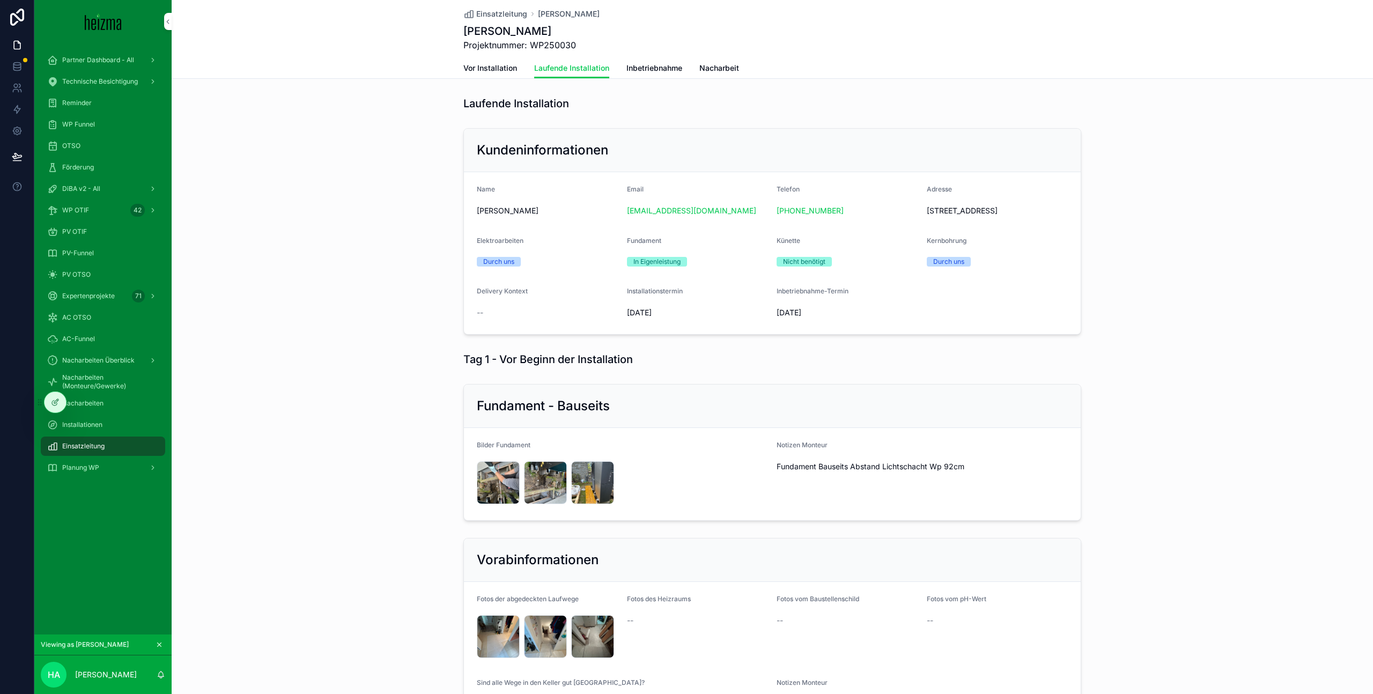
click at [503, 13] on span "Einsatzleitung" at bounding box center [501, 14] width 51 height 11
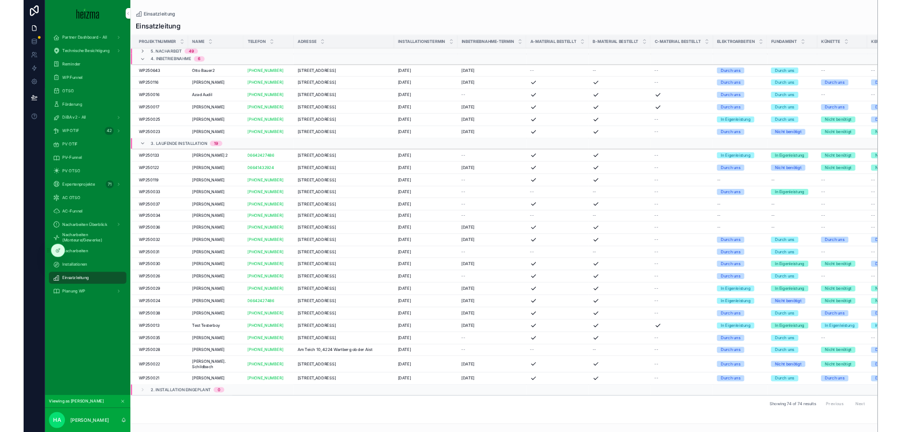
scroll to position [3, 0]
